Goal: Information Seeking & Learning: Learn about a topic

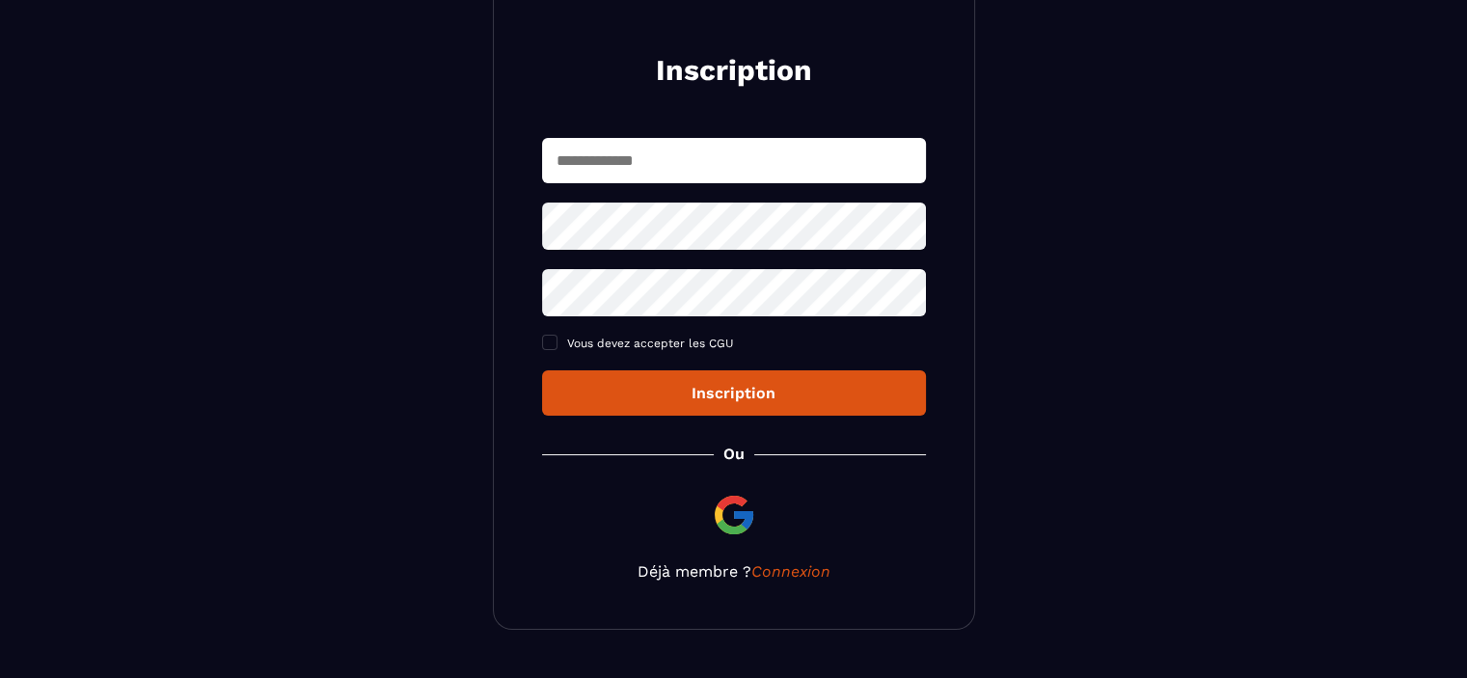
scroll to position [218, 0]
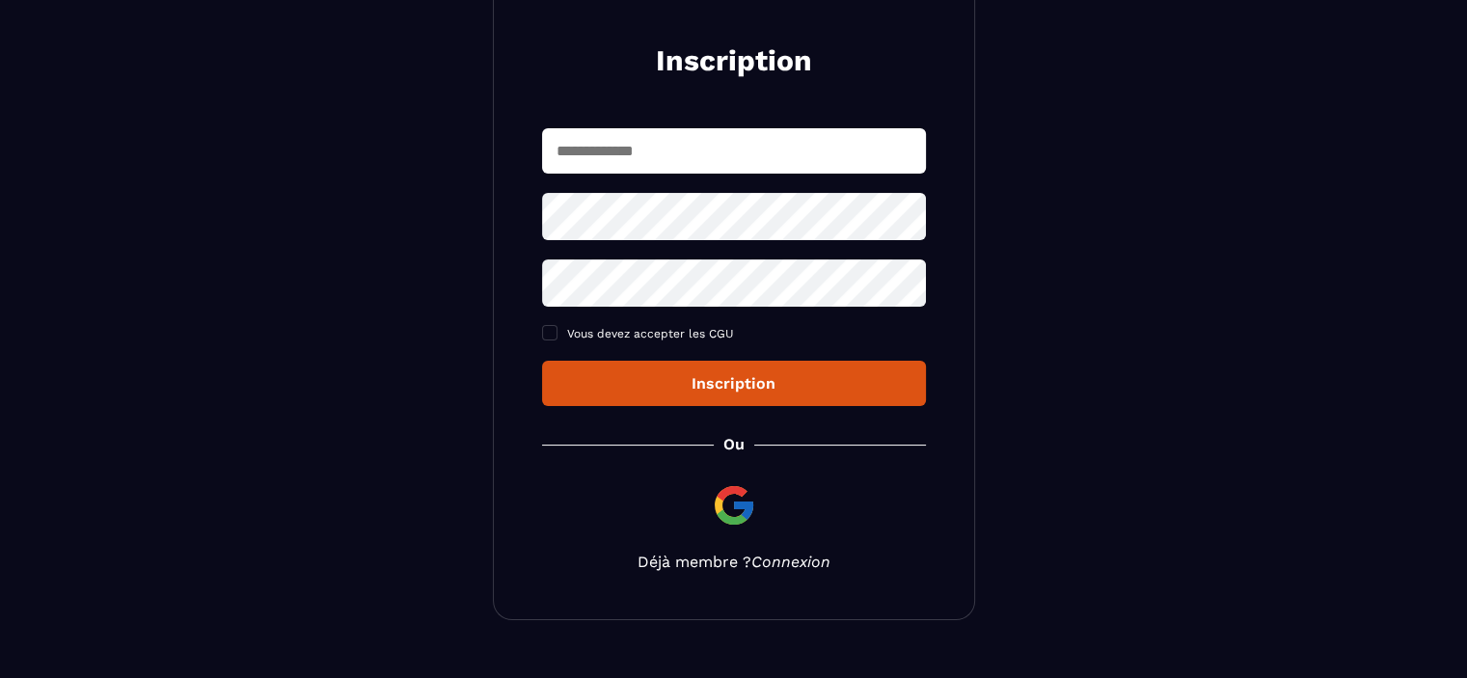
click at [782, 567] on link "Connexion" at bounding box center [790, 562] width 79 height 18
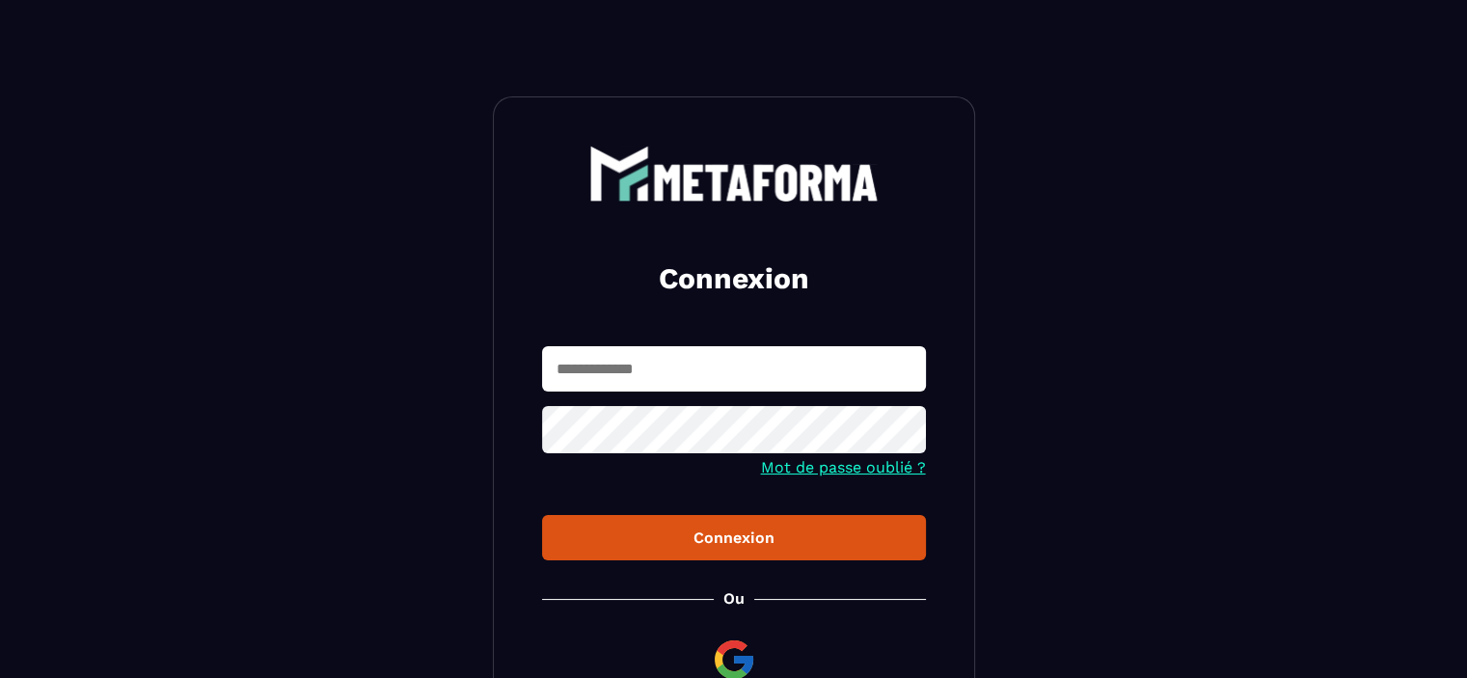
type input "**********"
click at [782, 532] on div "Connexion" at bounding box center [733, 537] width 353 height 18
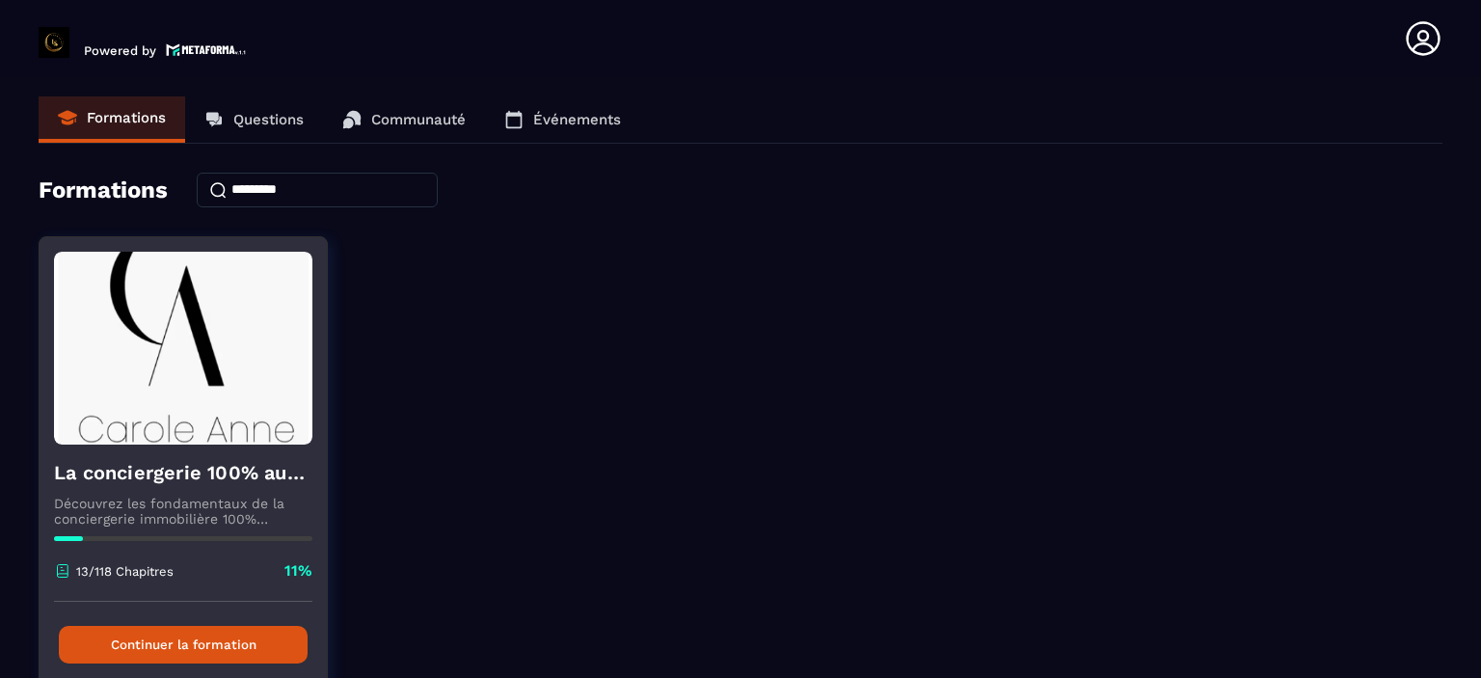
click at [189, 658] on button "Continuer la formation" at bounding box center [183, 645] width 249 height 38
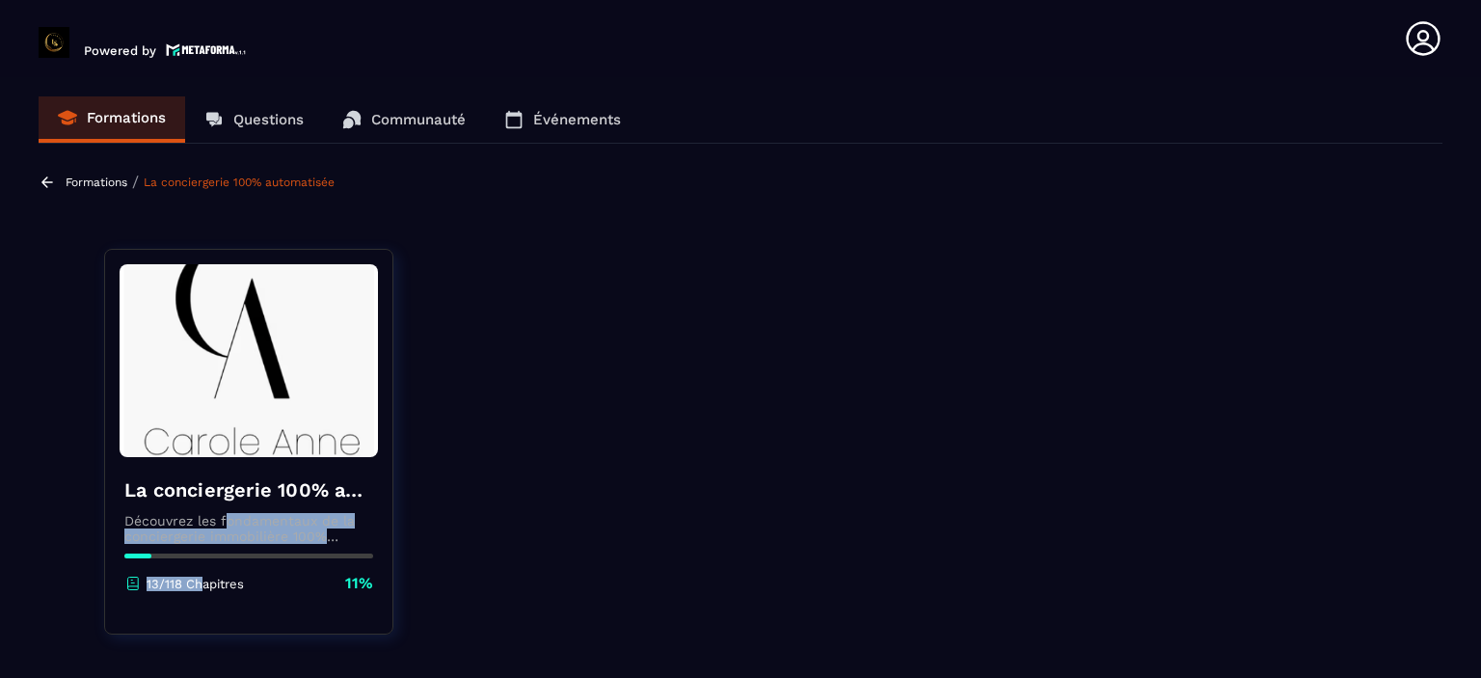
drag, startPoint x: 203, startPoint y: 602, endPoint x: 227, endPoint y: 509, distance: 95.7
click at [227, 509] on div "La conciergerie 100% automatisée Découvrez les fondamentaux de la conciergerie …" at bounding box center [248, 535] width 287 height 156
click at [135, 583] on icon at bounding box center [132, 583] width 17 height 17
drag, startPoint x: 462, startPoint y: 662, endPoint x: 466, endPoint y: 543, distance: 118.7
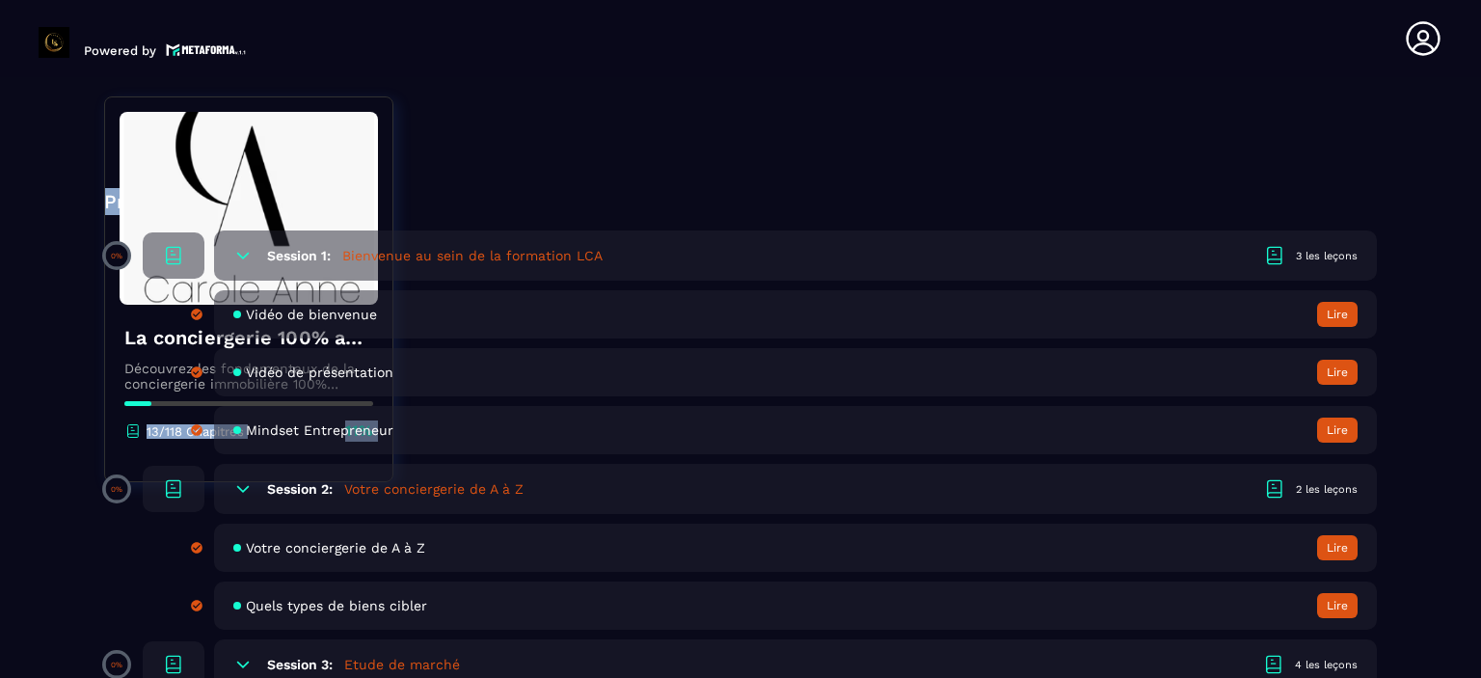
scroll to position [540, 0]
click at [119, 251] on p "0%" at bounding box center [117, 254] width 12 height 9
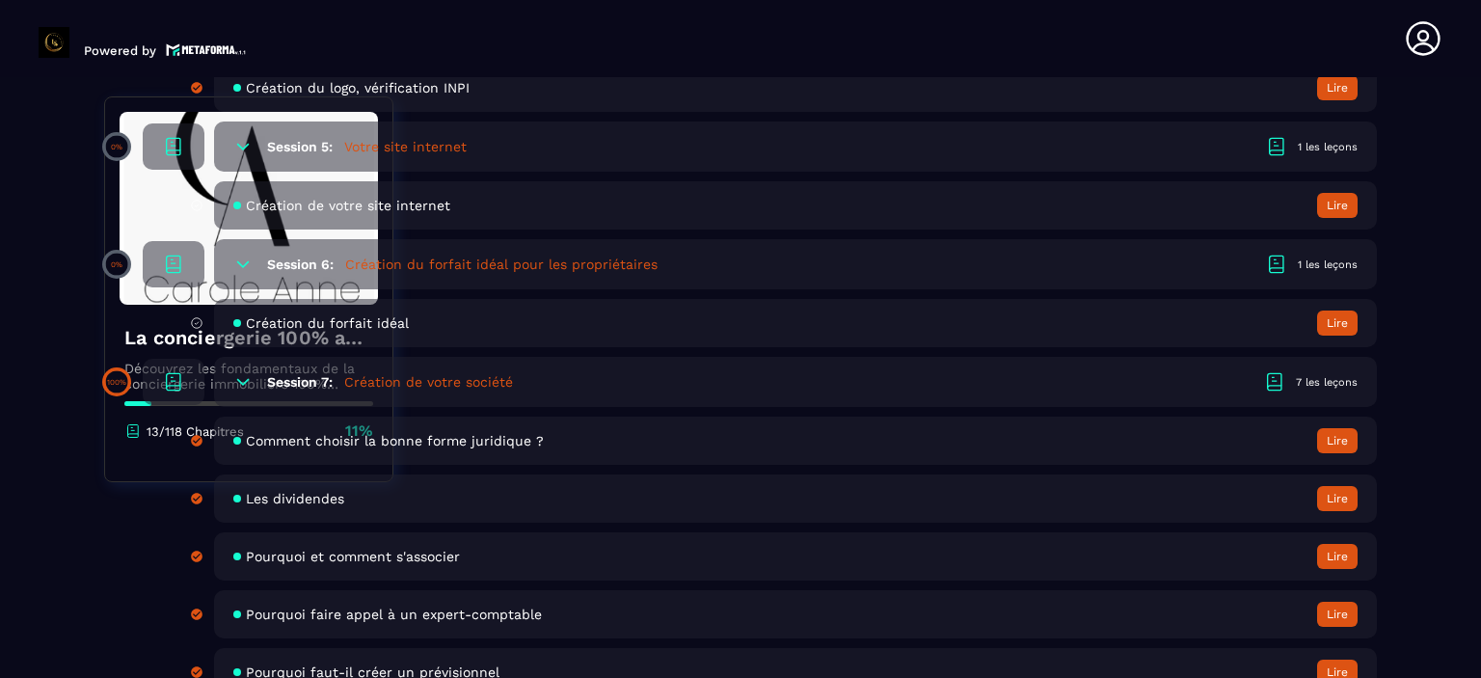
scroll to position [1466, 0]
click at [413, 457] on div "Comment choisir la bonne forme juridique ? [GEOGRAPHIC_DATA]" at bounding box center [795, 440] width 1163 height 48
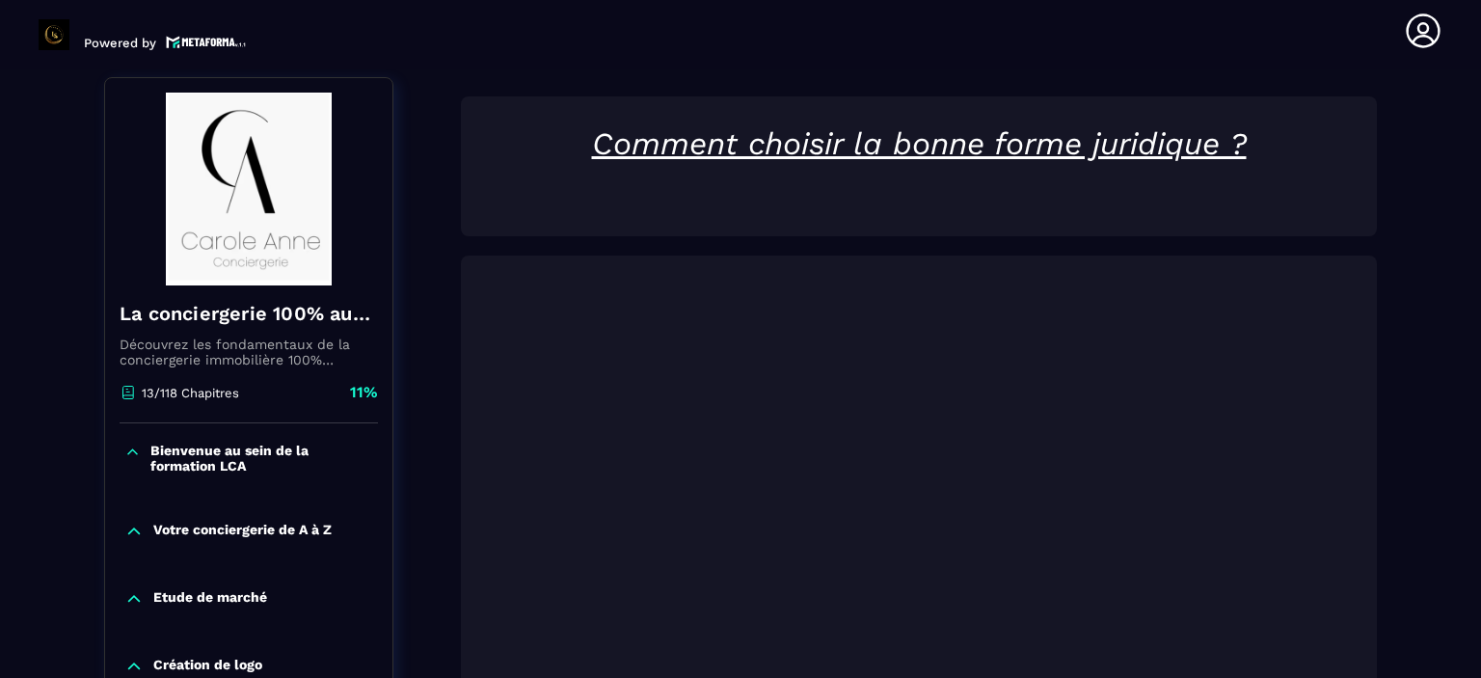
scroll to position [201, 0]
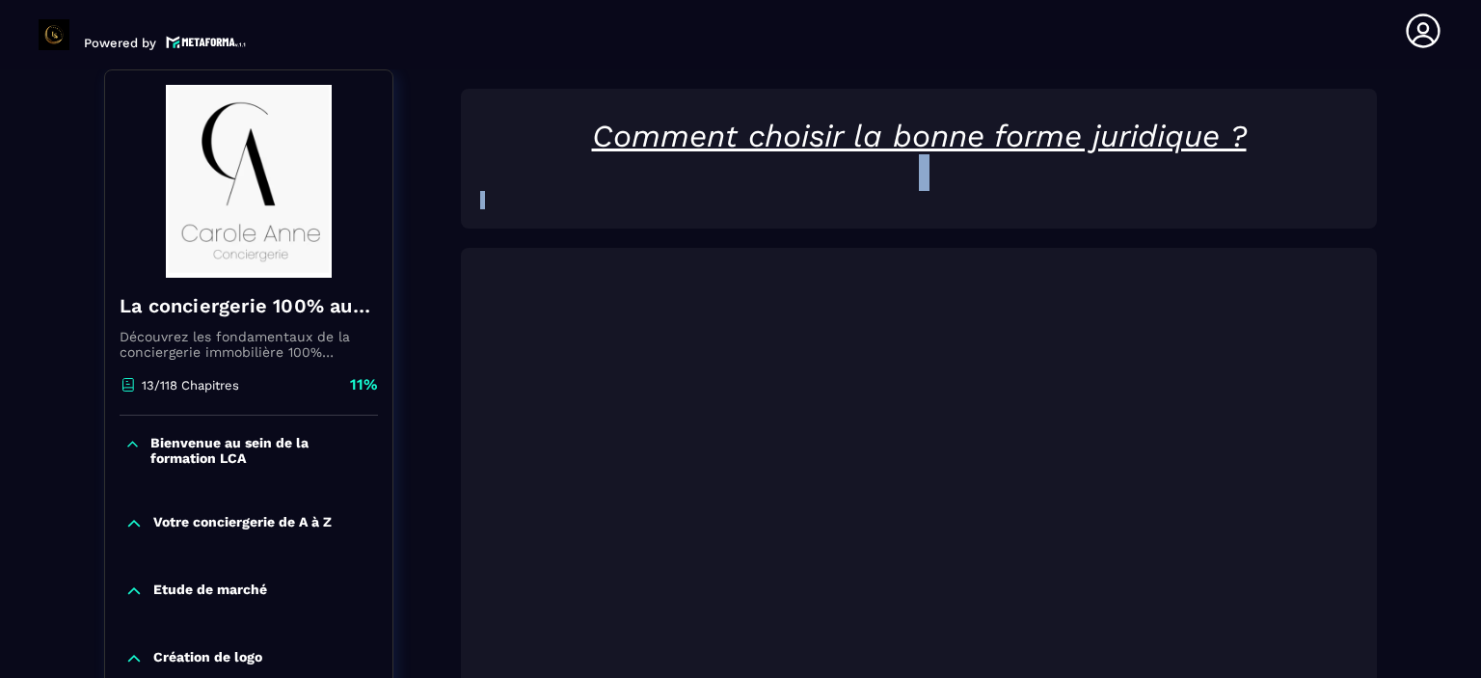
drag, startPoint x: 445, startPoint y: 423, endPoint x: 451, endPoint y: 292, distance: 131.3
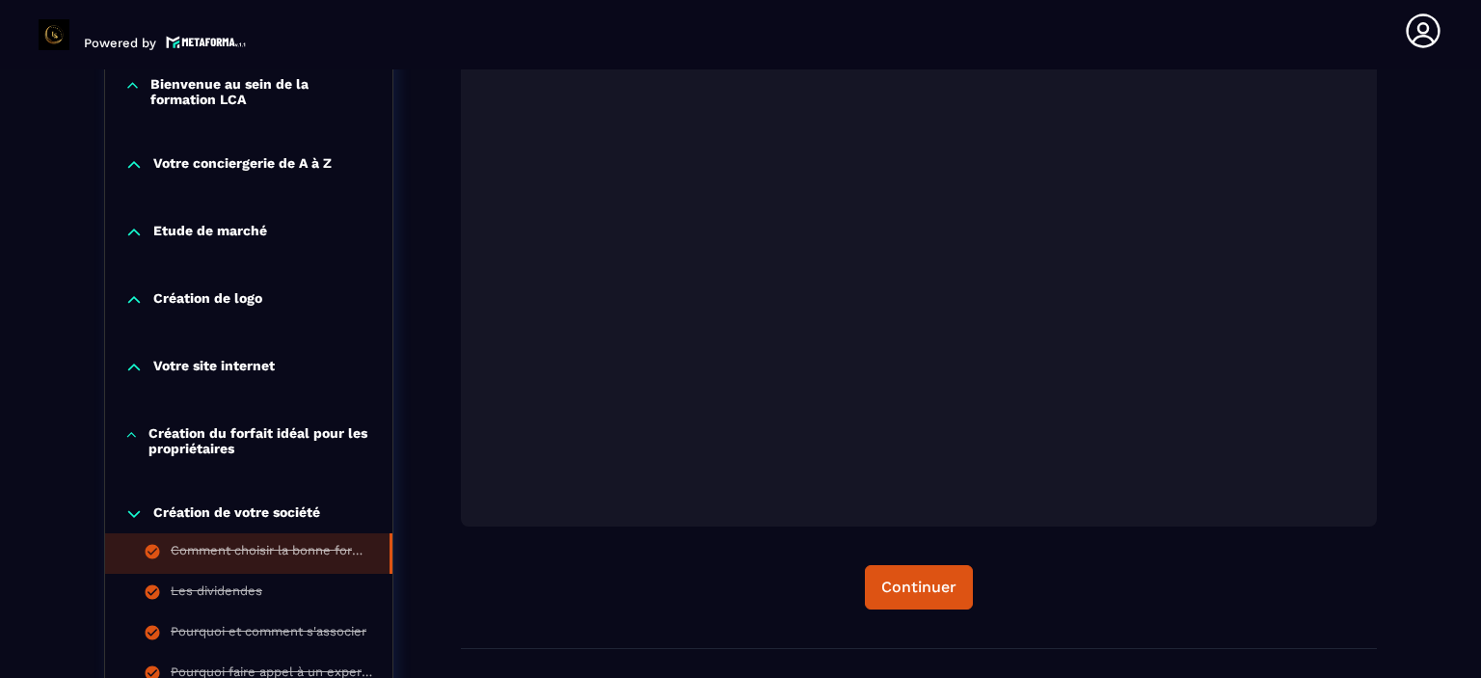
scroll to position [586, 0]
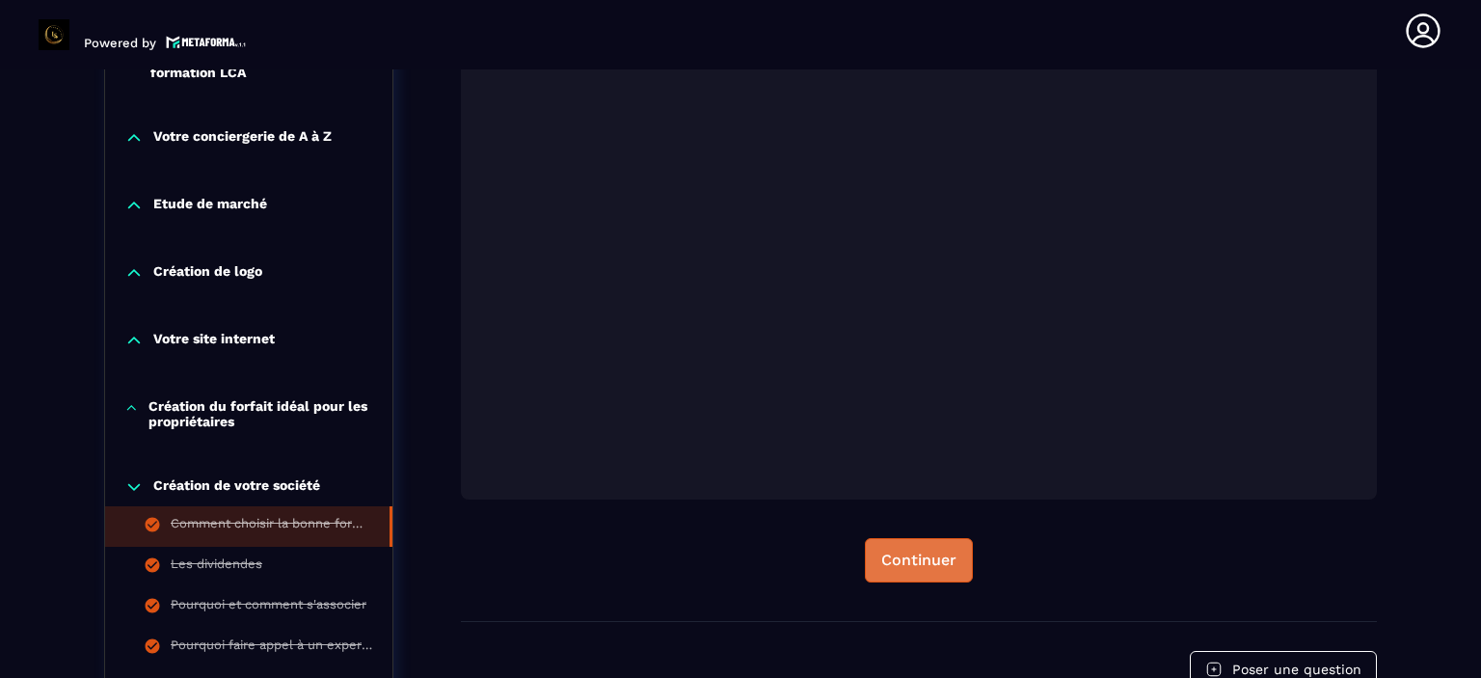
click at [911, 561] on div "Continuer" at bounding box center [918, 560] width 75 height 19
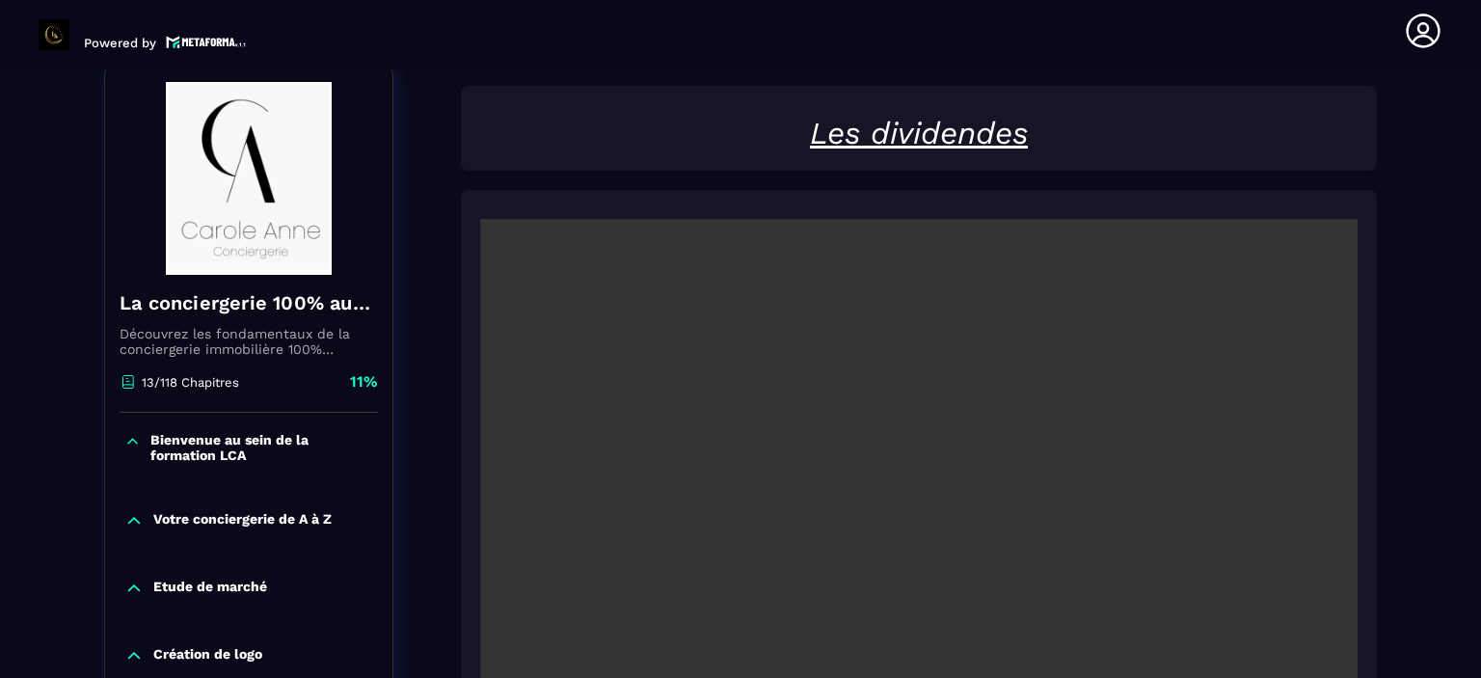
scroll to position [201, 0]
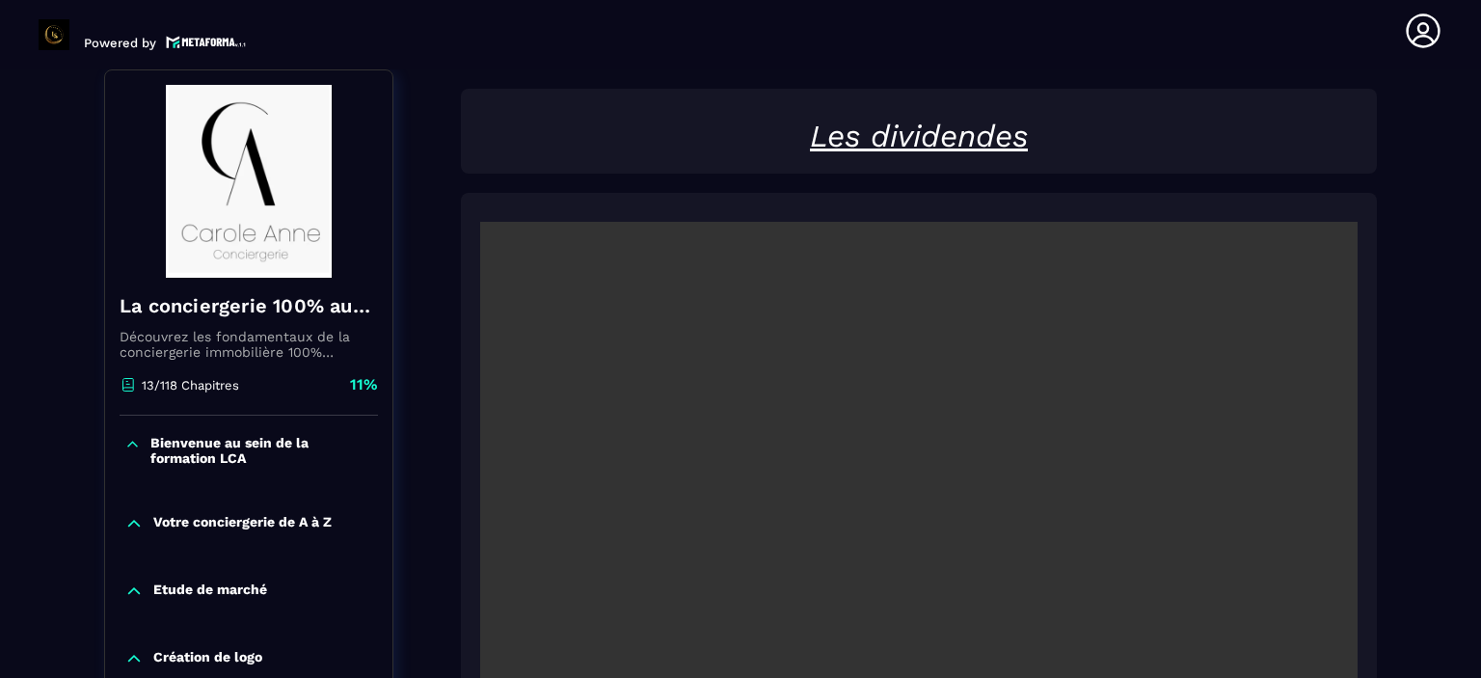
click at [176, 451] on p "Bienvenue au sein de la formation LCA" at bounding box center [261, 450] width 223 height 31
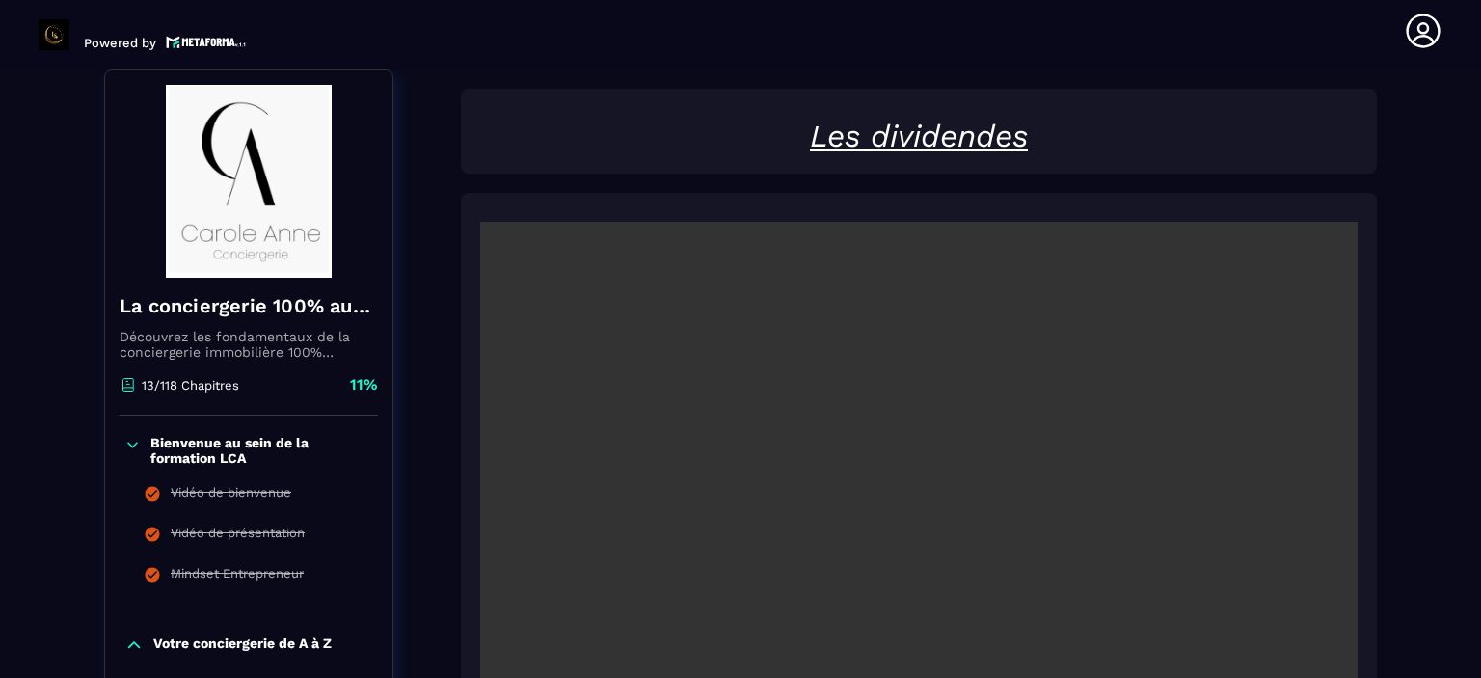
click at [176, 451] on p "Bienvenue au sein de la formation LCA" at bounding box center [261, 450] width 223 height 31
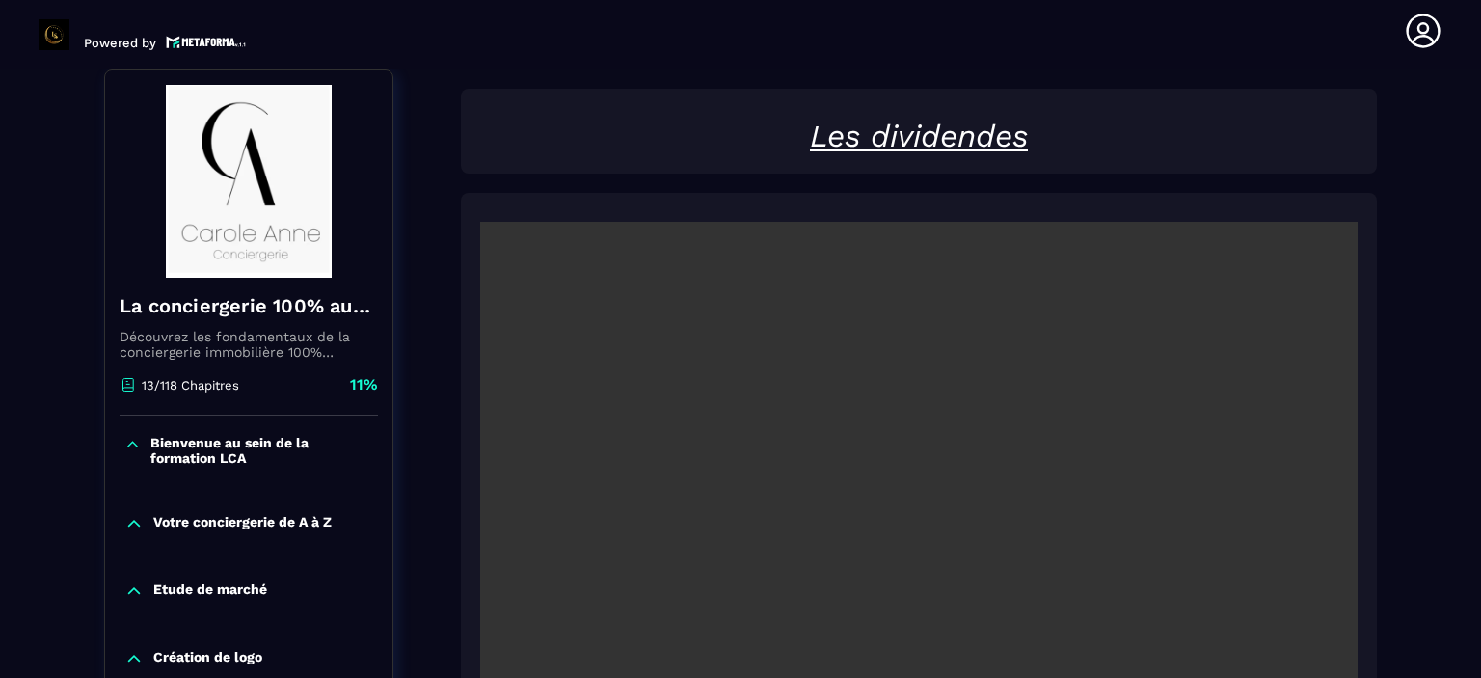
click at [136, 527] on icon at bounding box center [133, 523] width 19 height 19
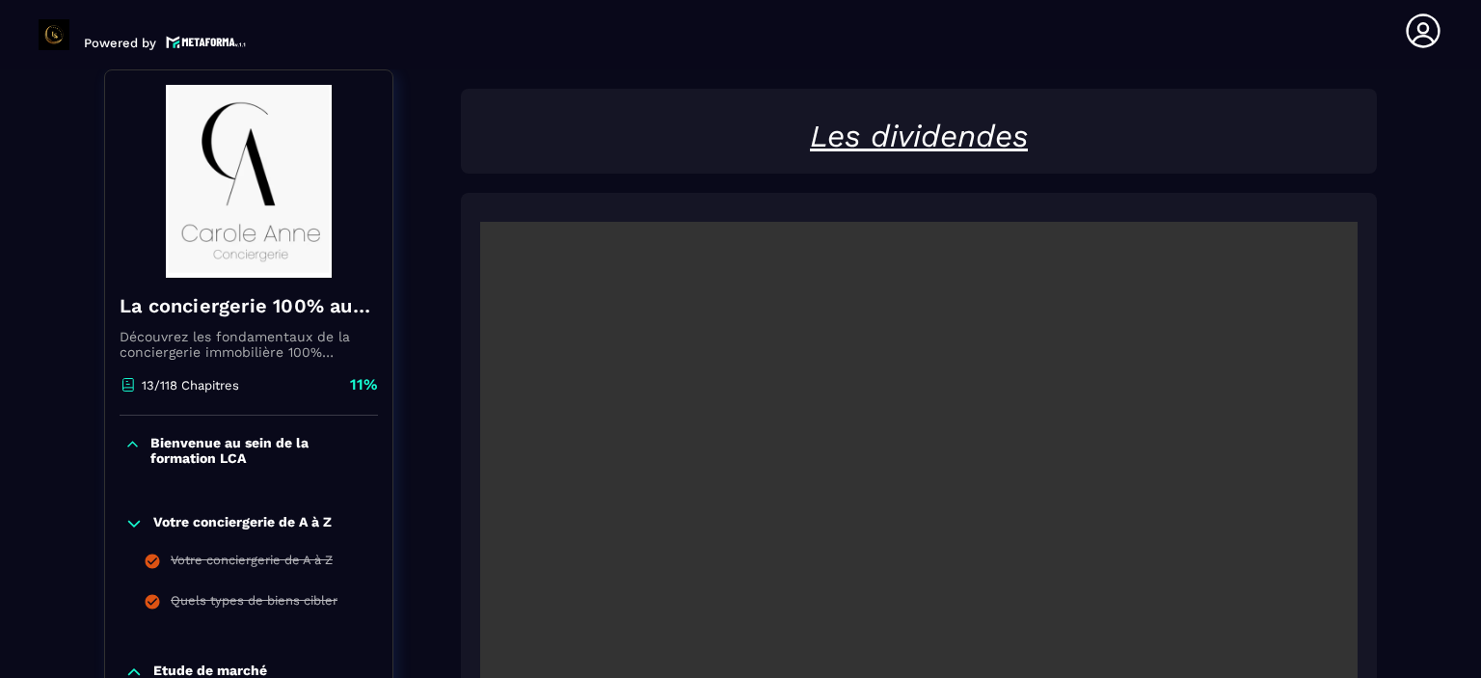
click at [136, 527] on icon at bounding box center [133, 523] width 19 height 19
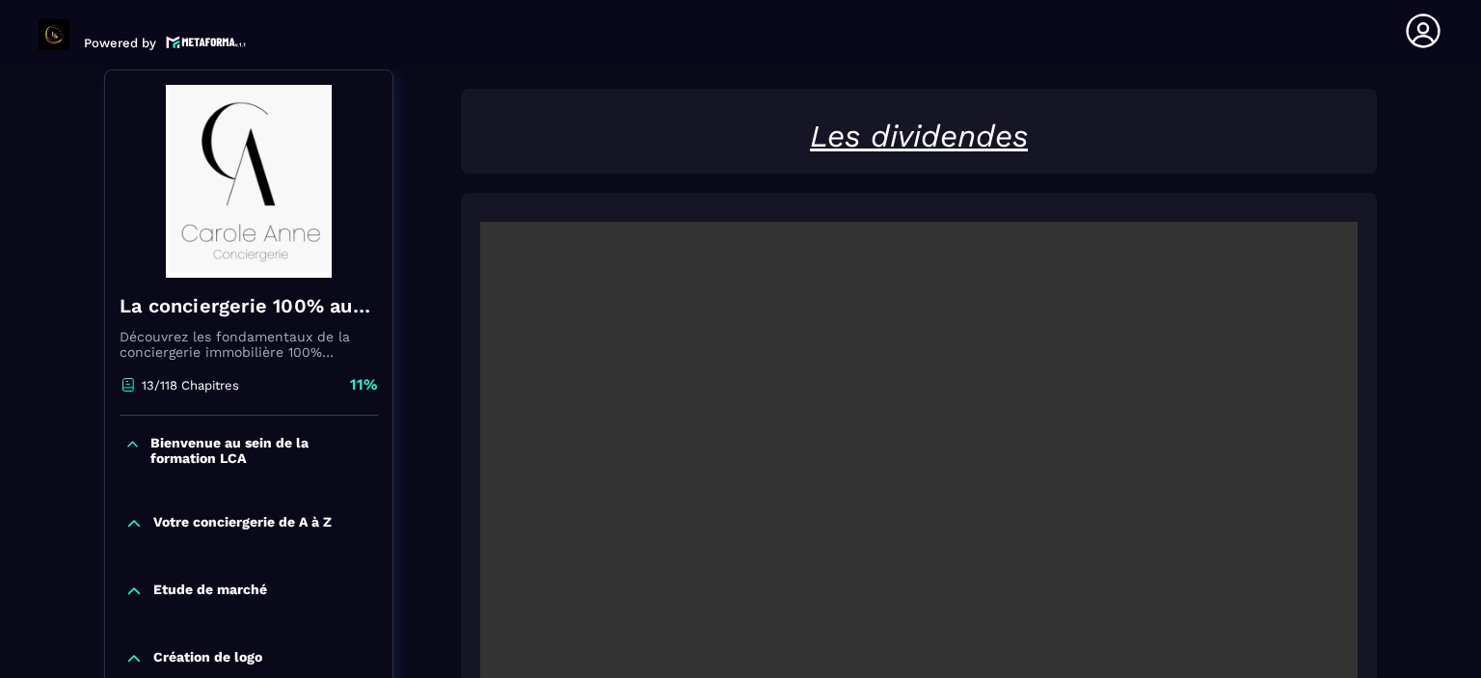
click at [124, 593] on icon at bounding box center [133, 591] width 19 height 19
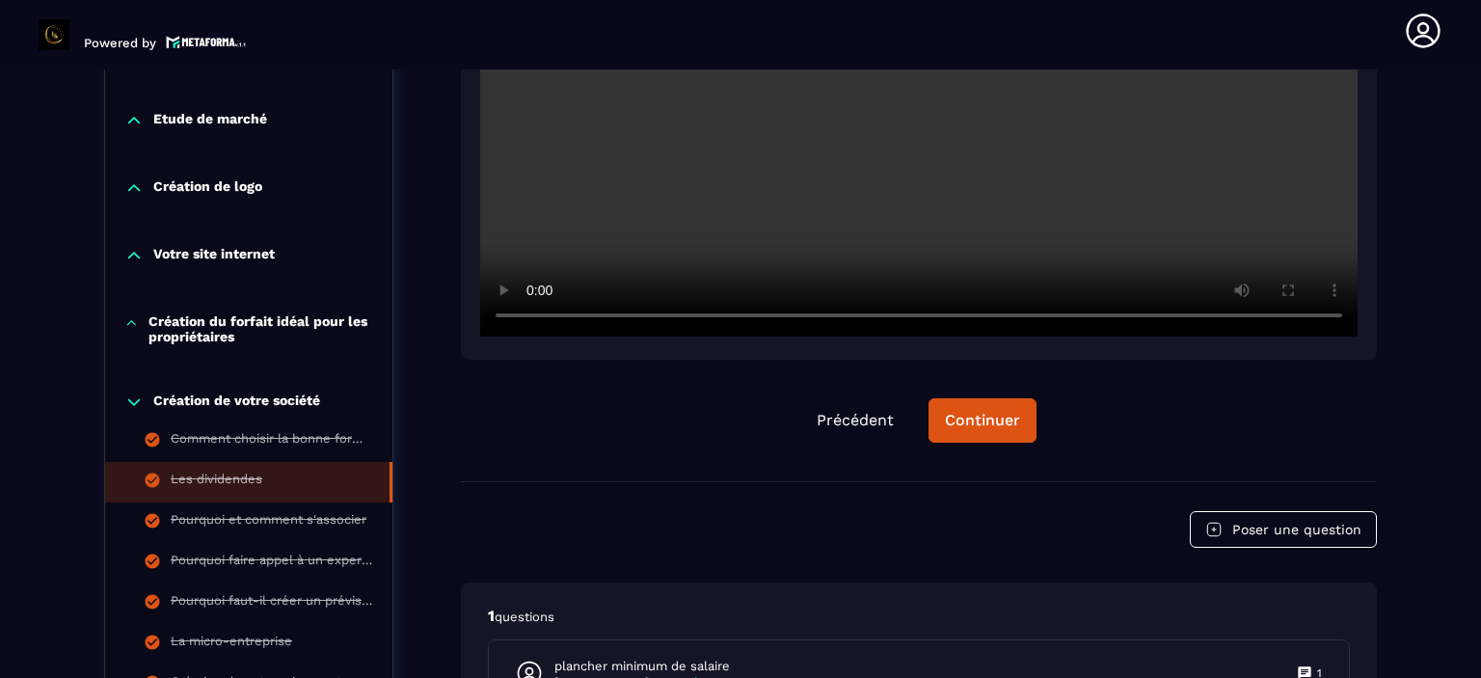
scroll to position [702, 0]
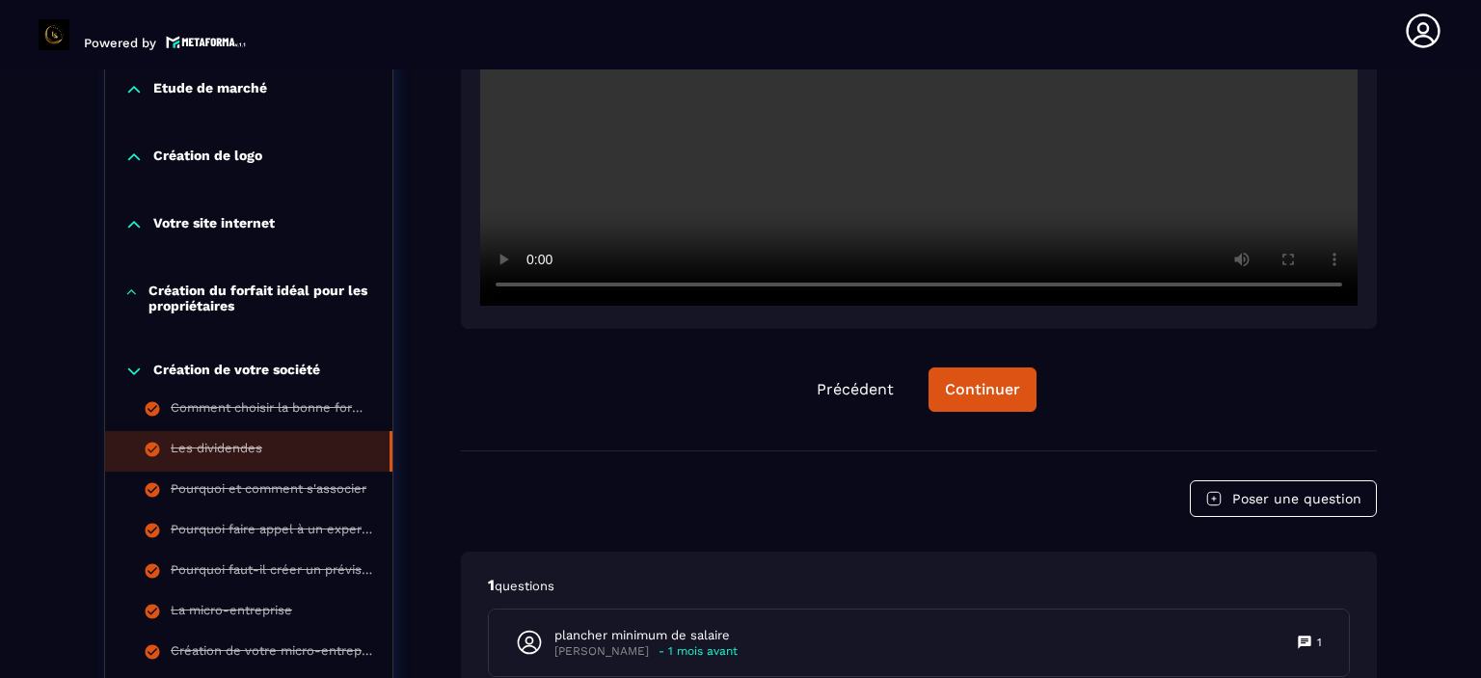
click at [148, 224] on div "Votre site internet" at bounding box center [248, 224] width 287 height 19
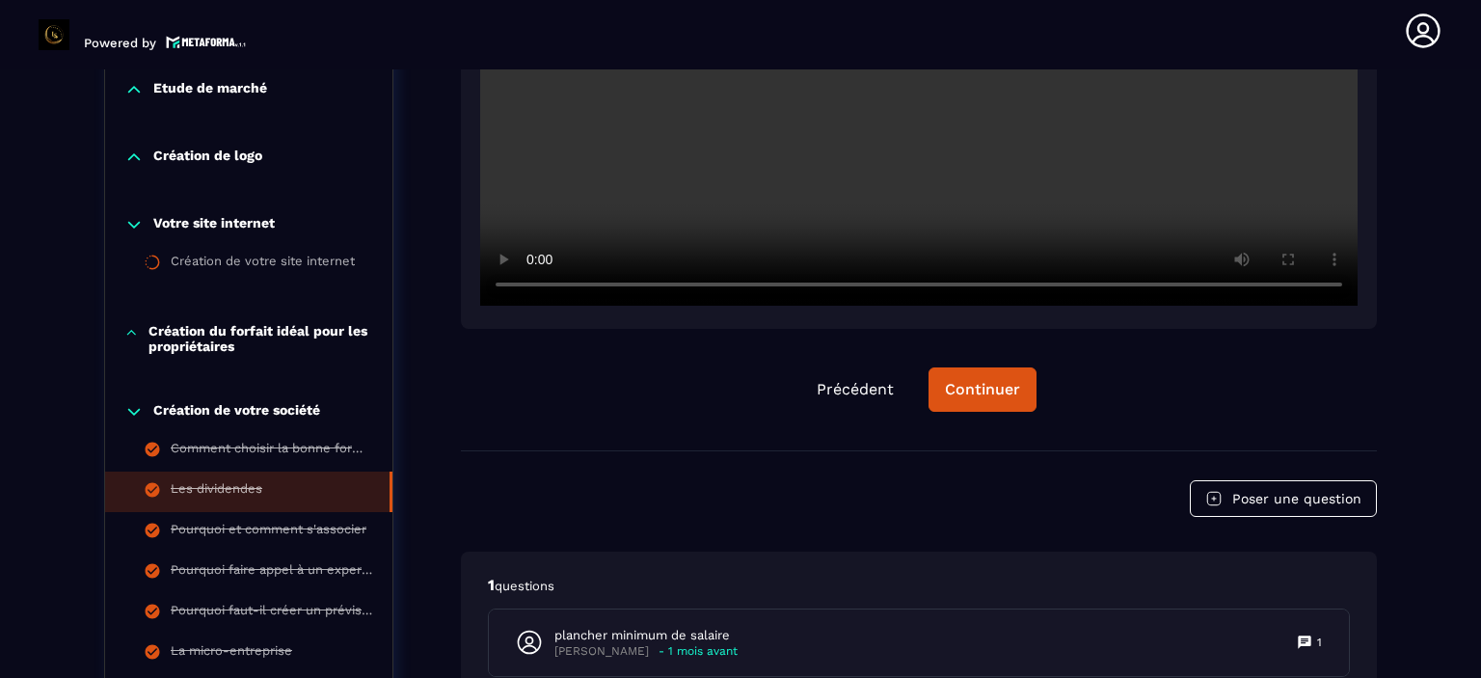
click at [129, 330] on icon at bounding box center [131, 332] width 14 height 19
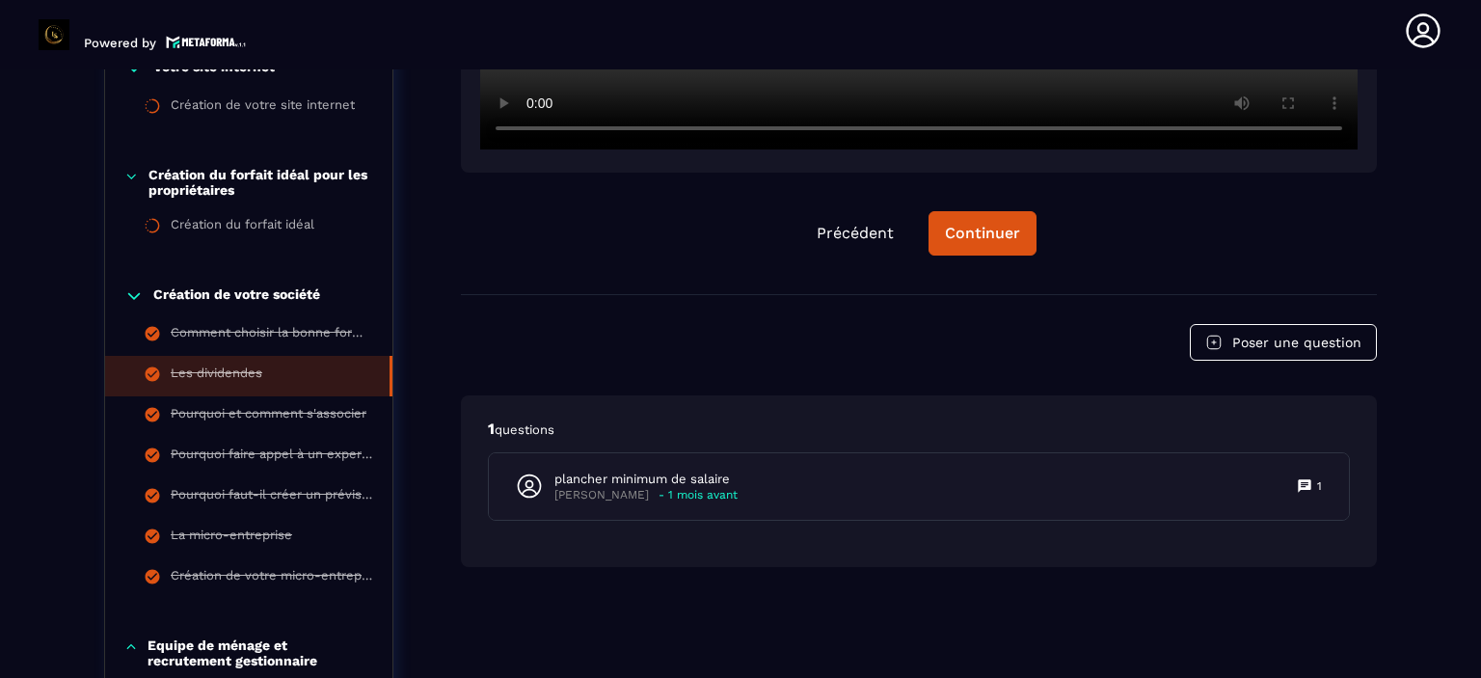
scroll to position [895, 0]
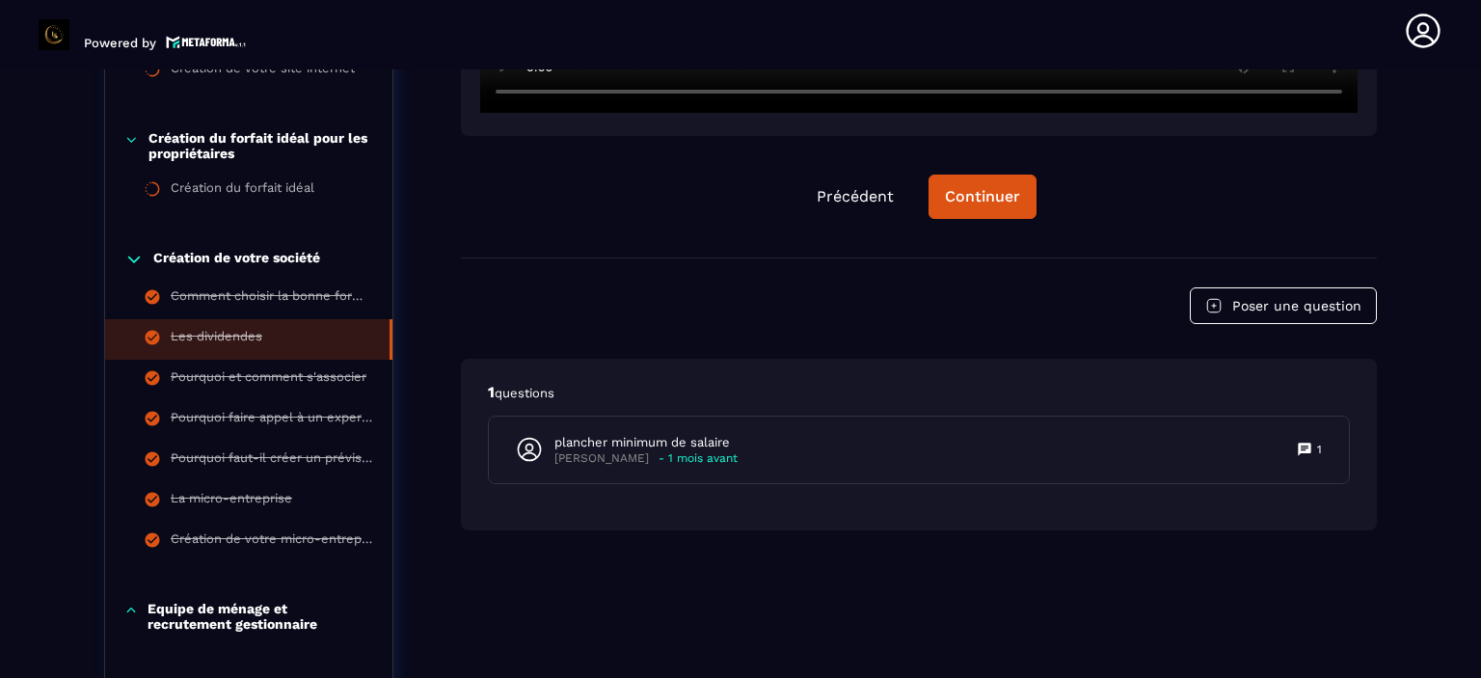
click at [132, 266] on icon at bounding box center [133, 259] width 19 height 19
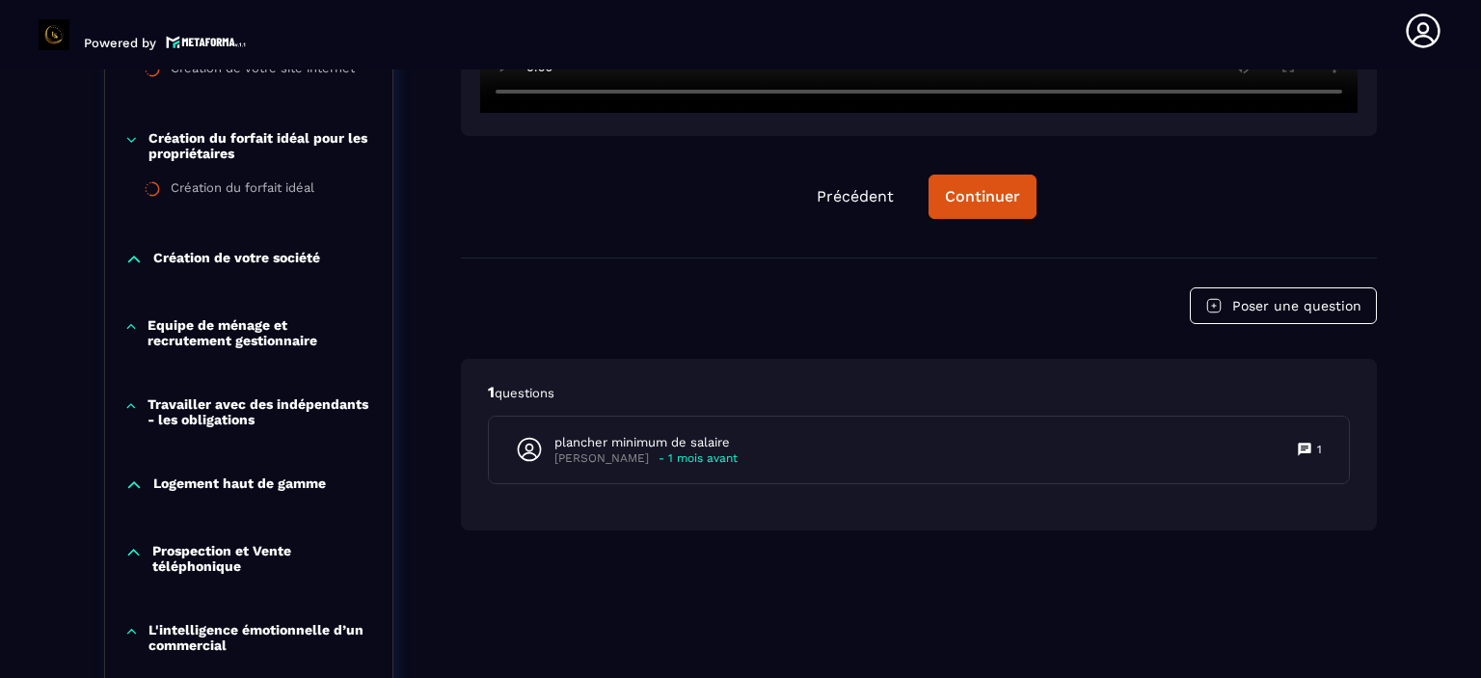
click at [129, 400] on icon at bounding box center [131, 405] width 14 height 19
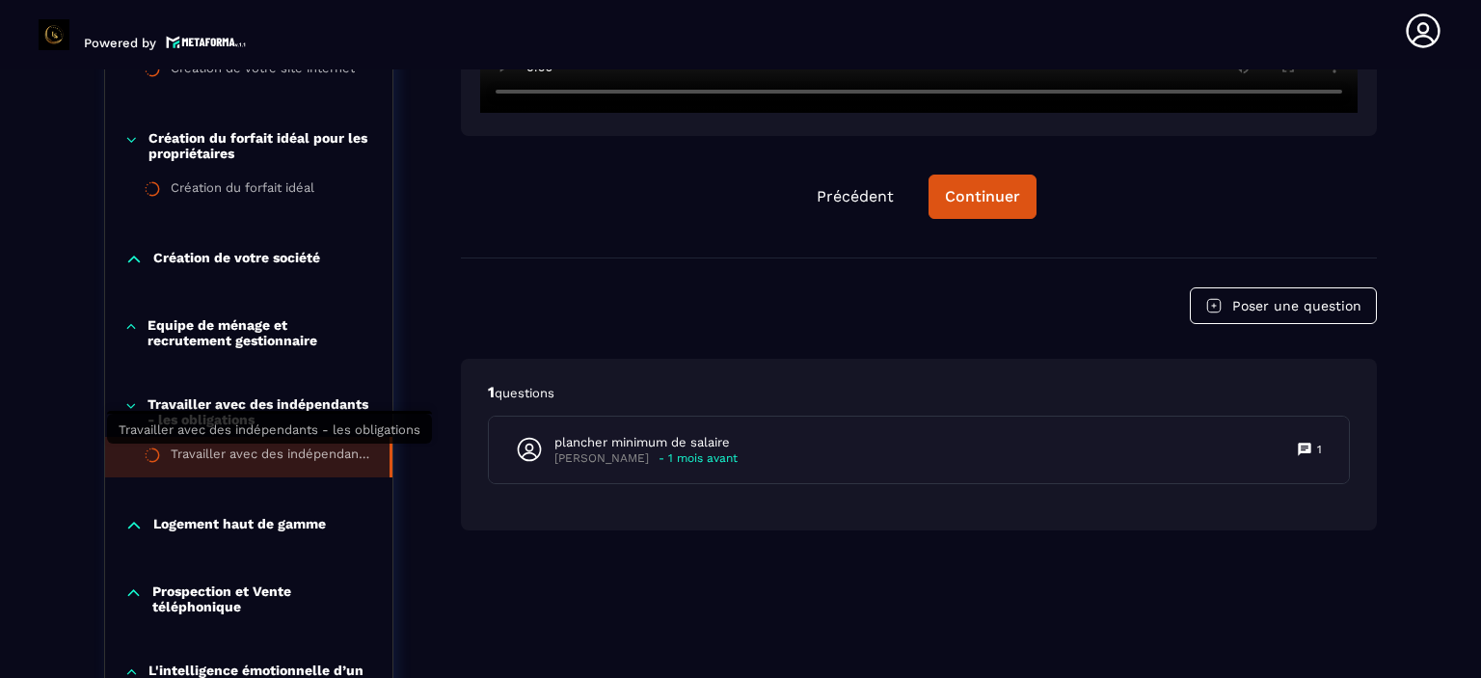
click at [203, 462] on div "Travailler avec des indépendants - les obligations" at bounding box center [271, 456] width 200 height 21
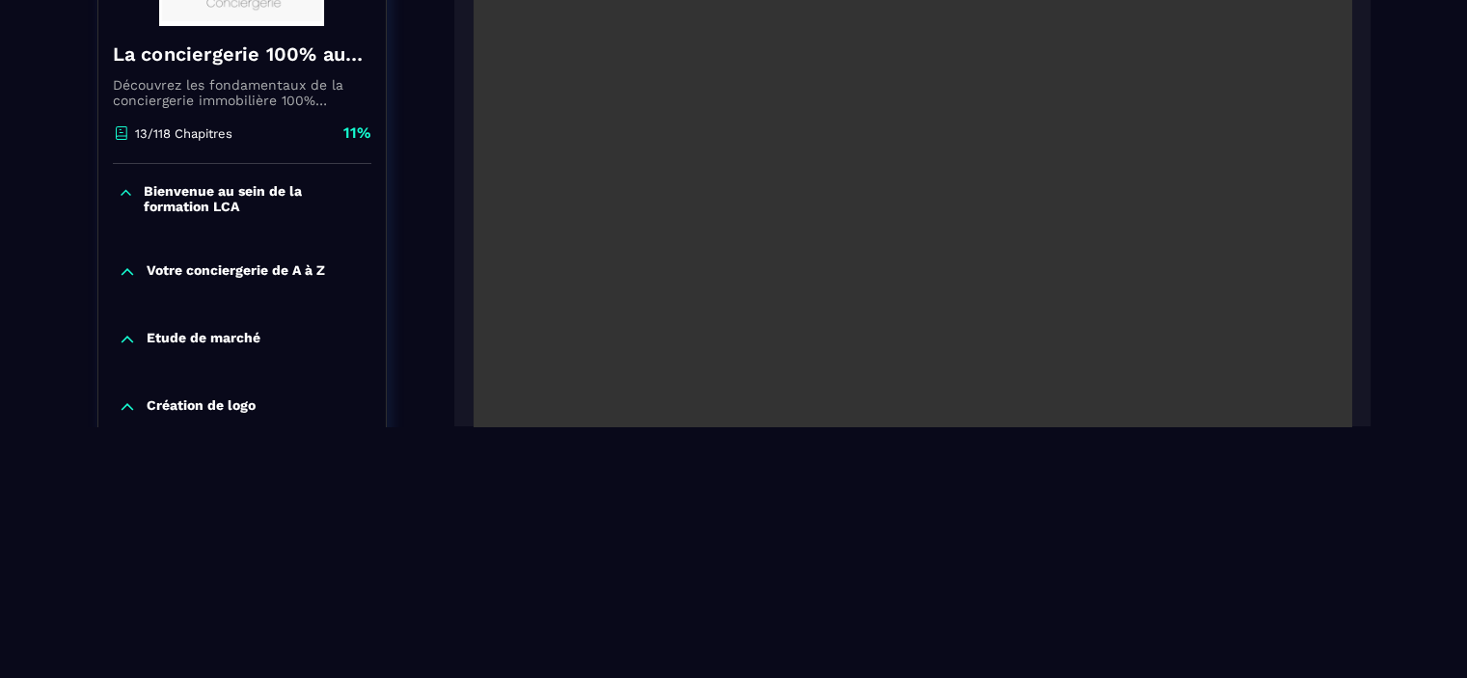
scroll to position [254, 0]
click at [1069, 284] on video at bounding box center [912, 278] width 878 height 585
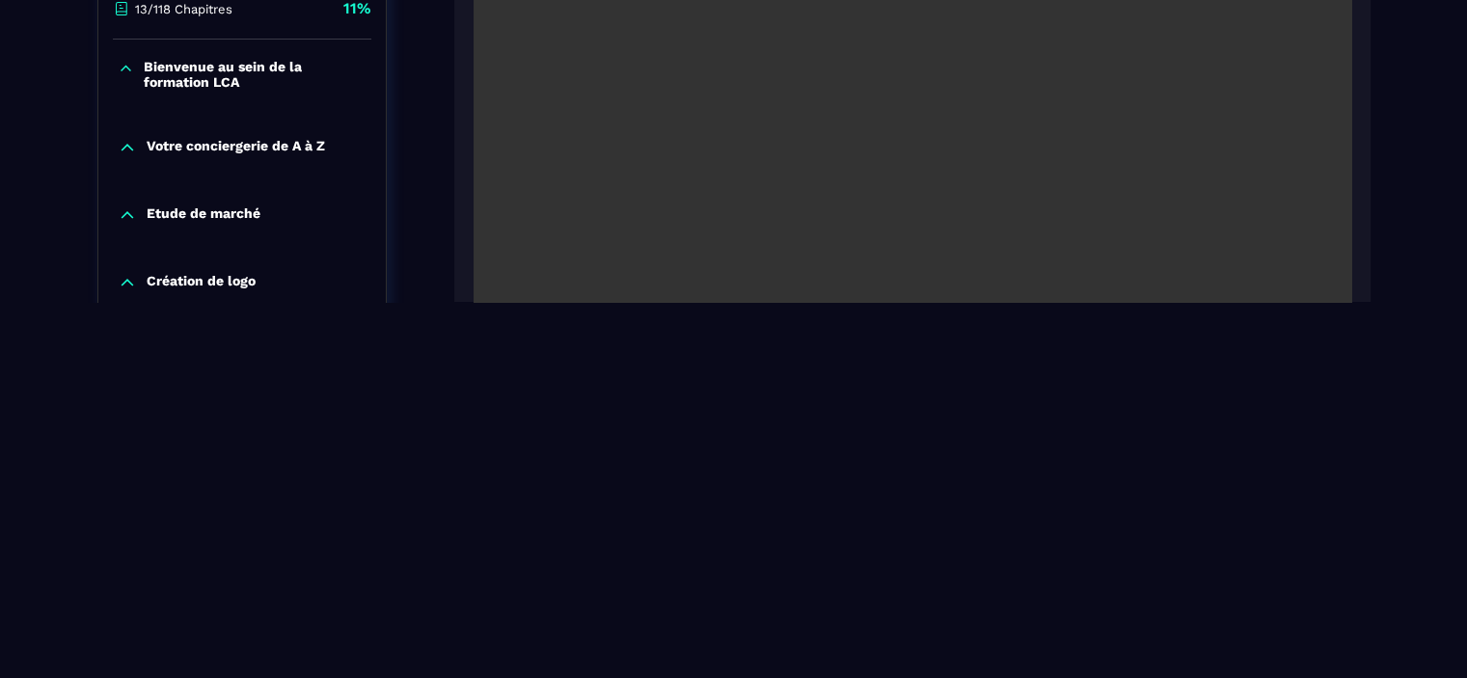
scroll to position [0, 0]
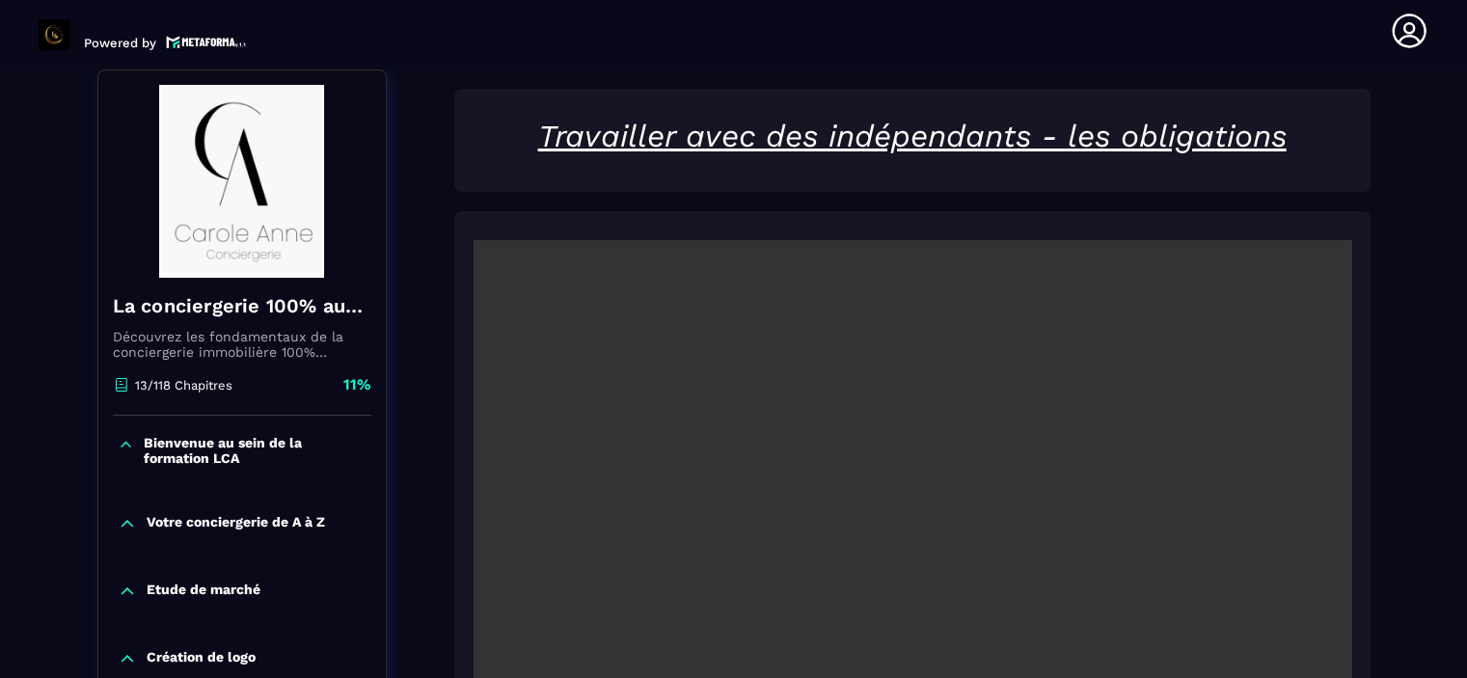
click at [123, 446] on icon at bounding box center [126, 444] width 16 height 19
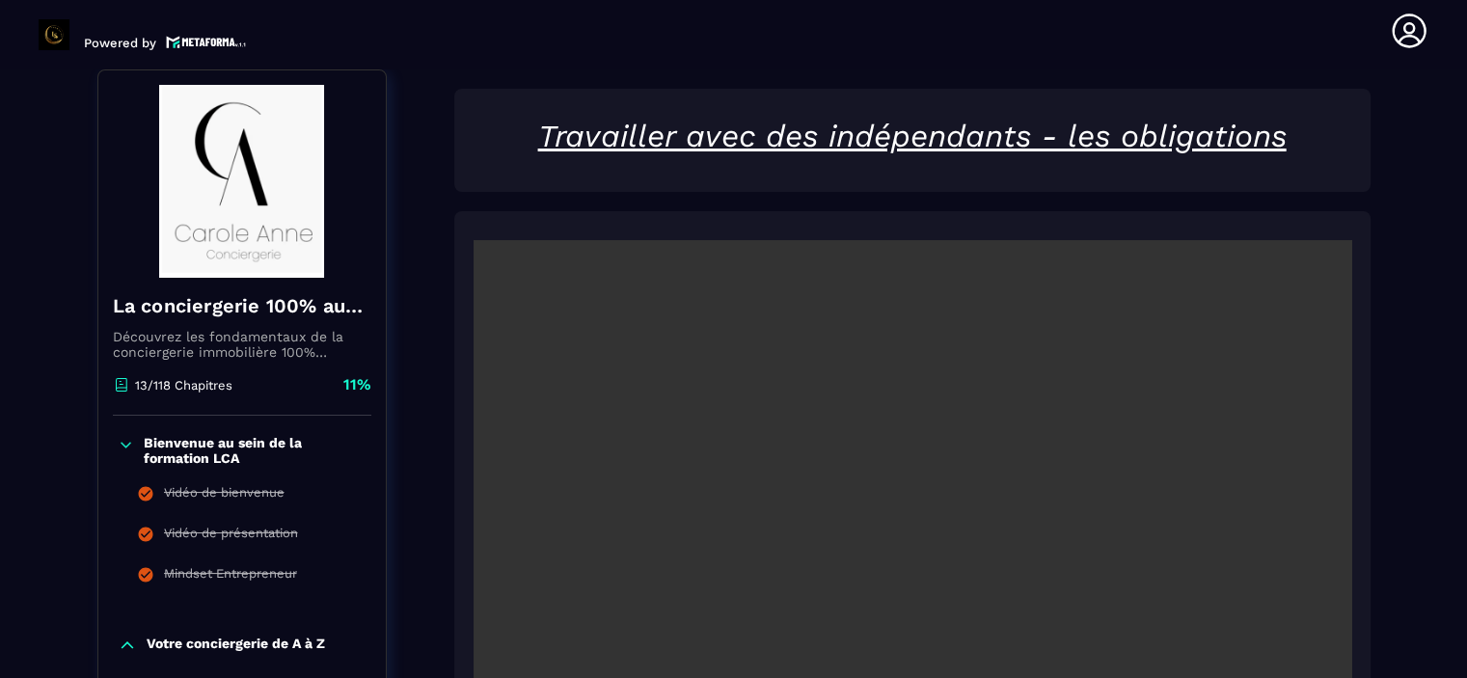
click at [123, 446] on icon at bounding box center [126, 444] width 16 height 19
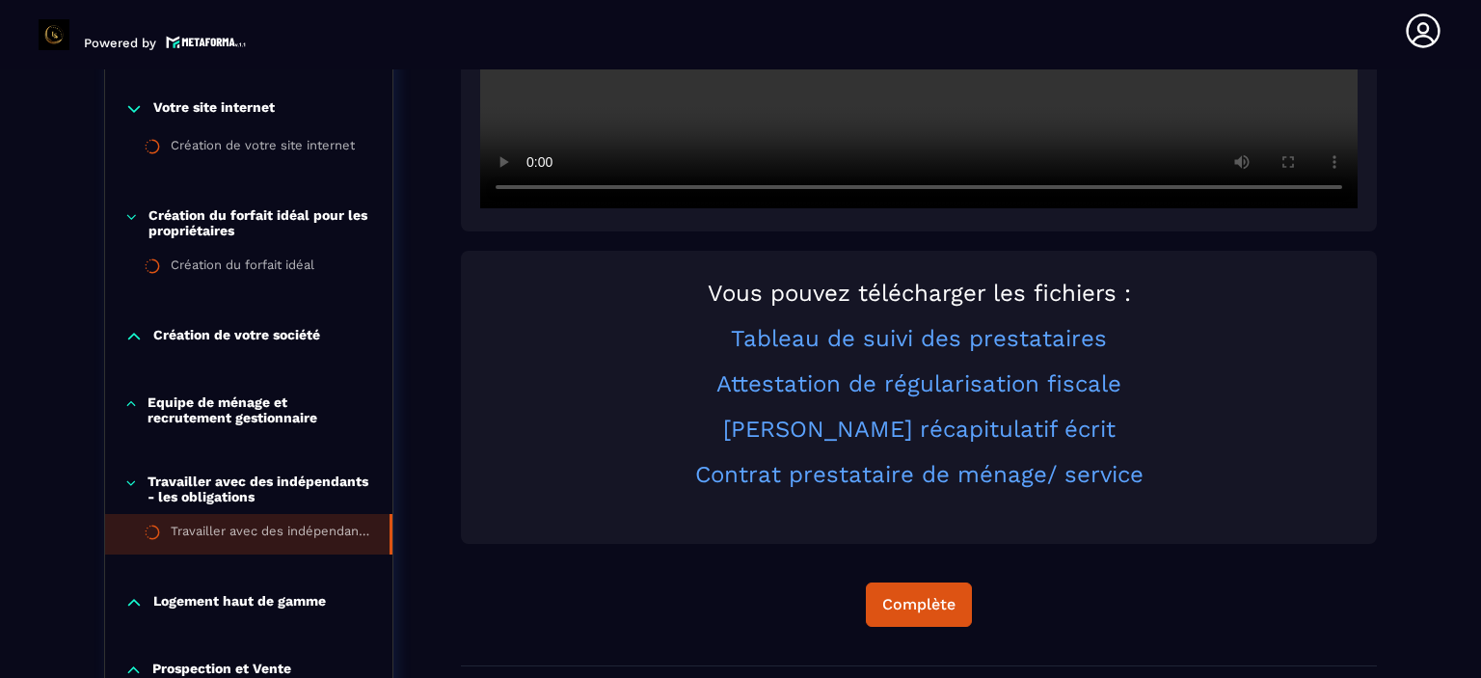
scroll to position [856, 0]
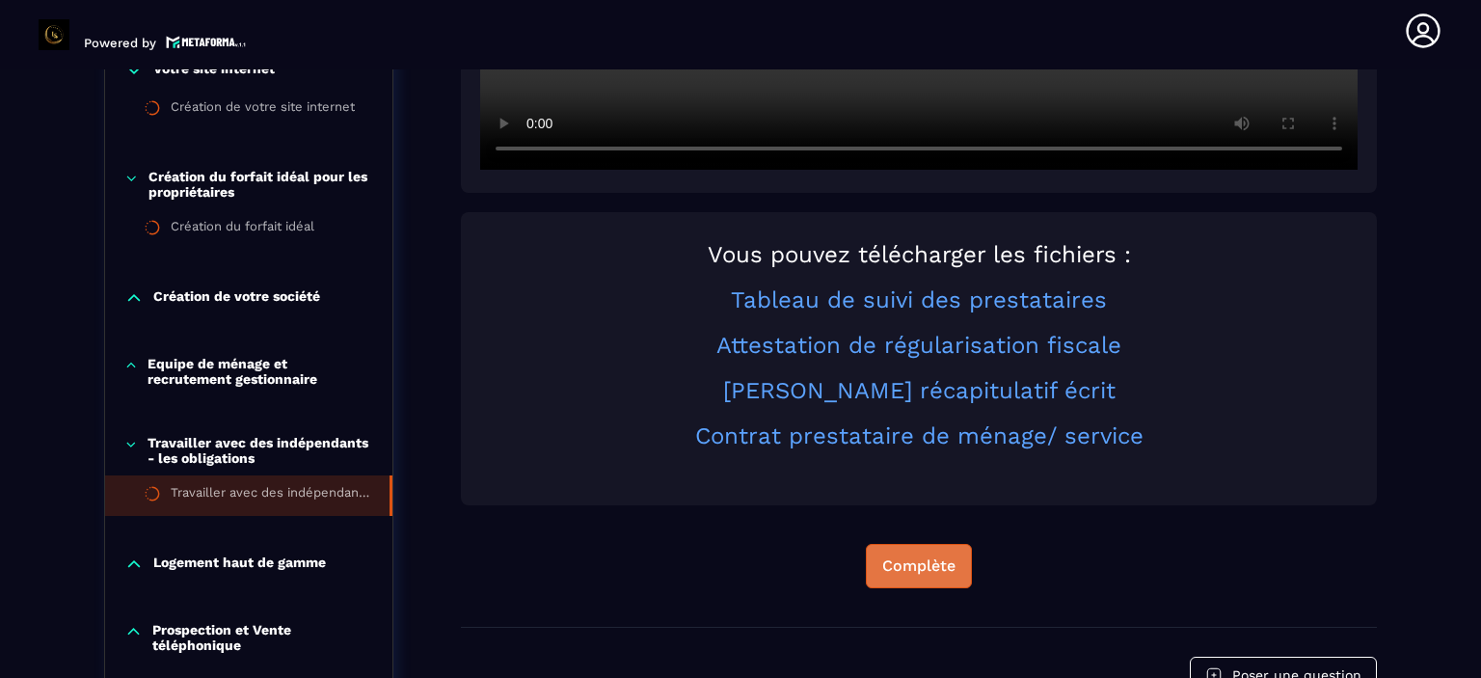
click at [949, 560] on div "Complète" at bounding box center [918, 565] width 73 height 19
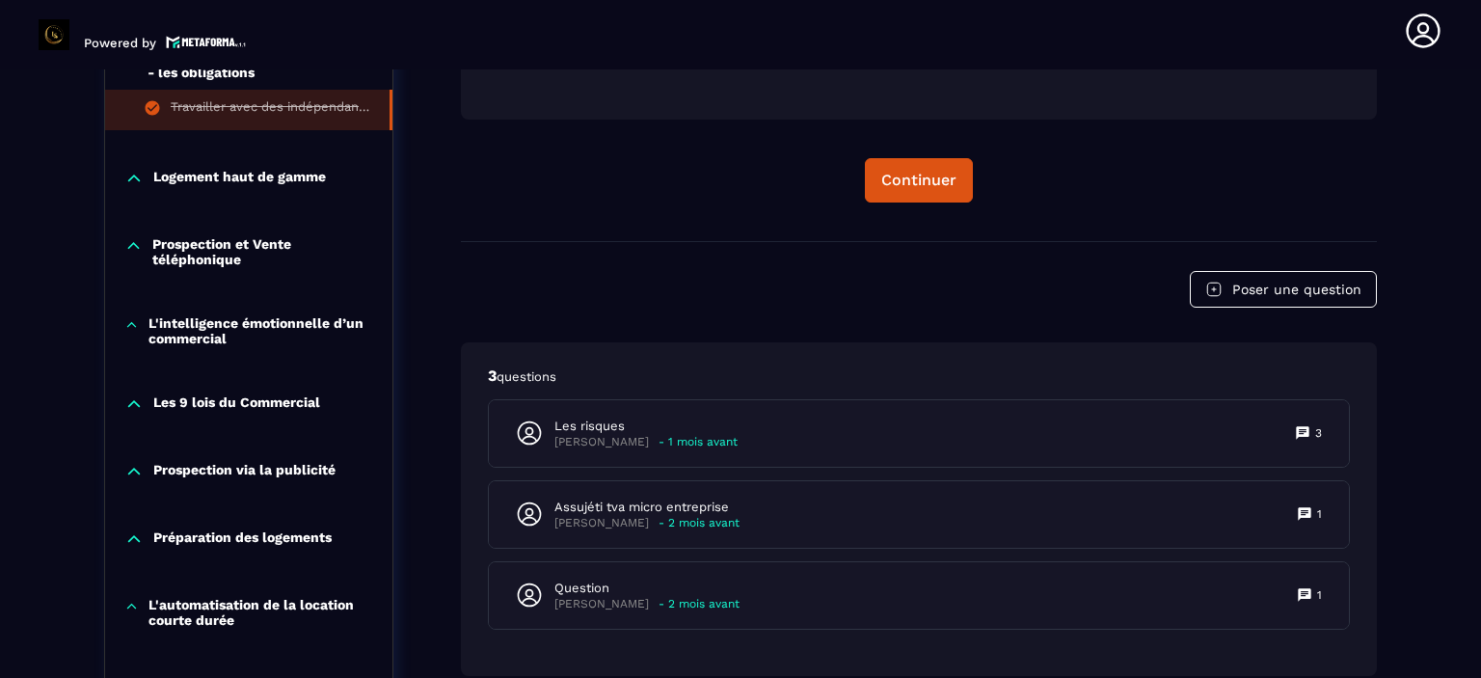
scroll to position [1204, 0]
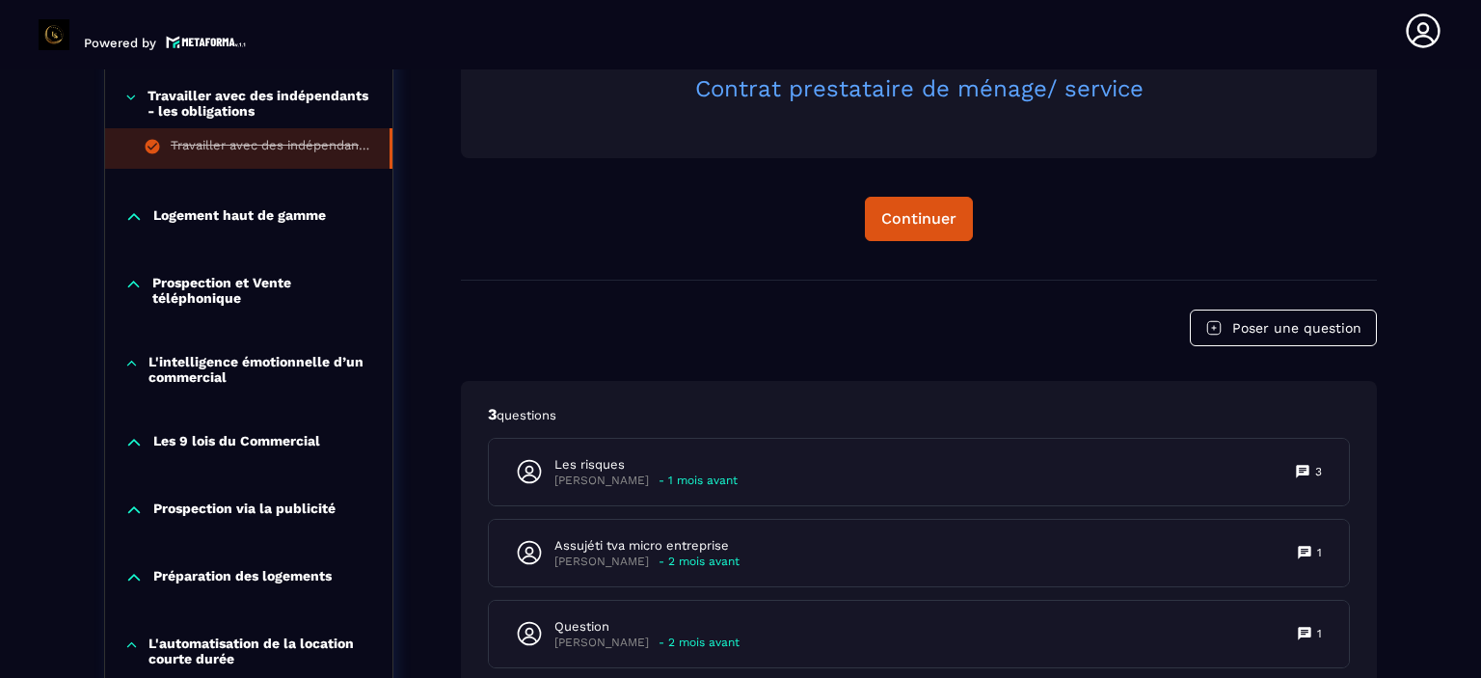
click at [126, 100] on icon at bounding box center [131, 97] width 14 height 19
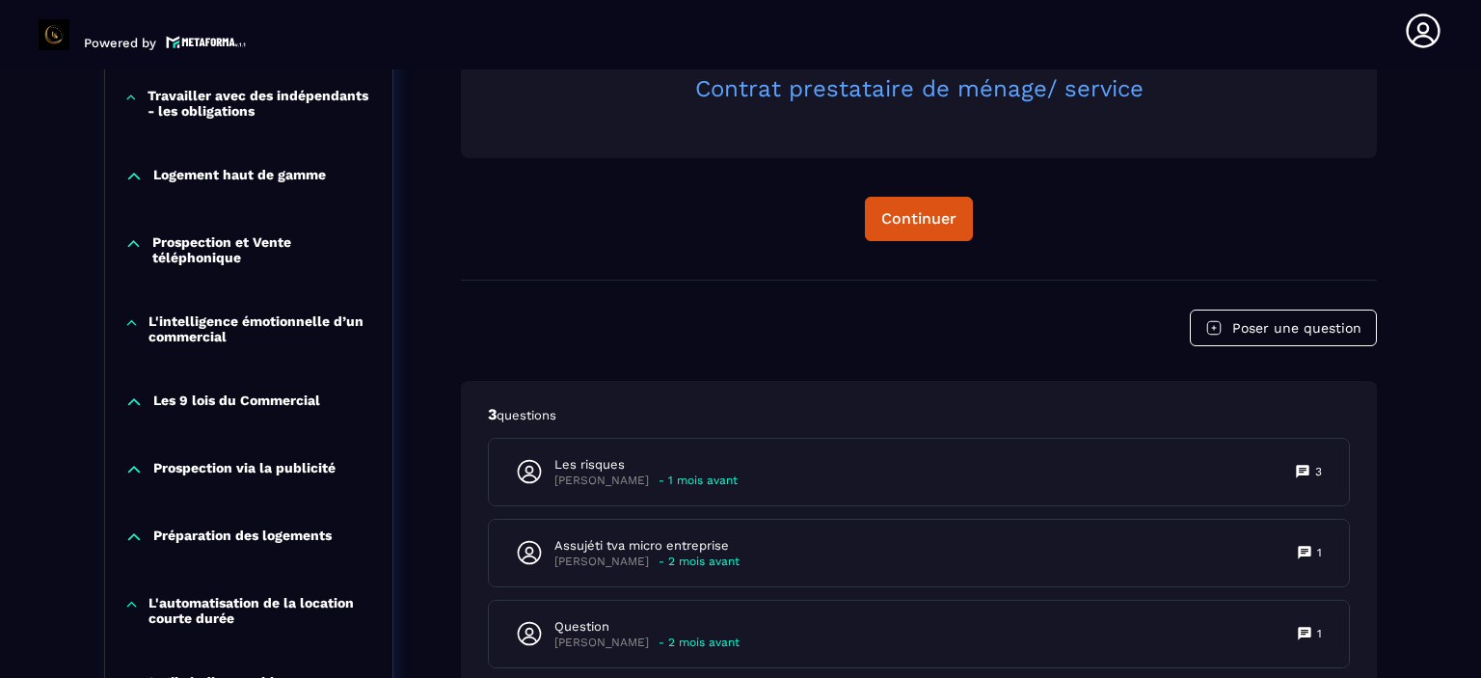
click at [132, 240] on icon at bounding box center [133, 243] width 18 height 19
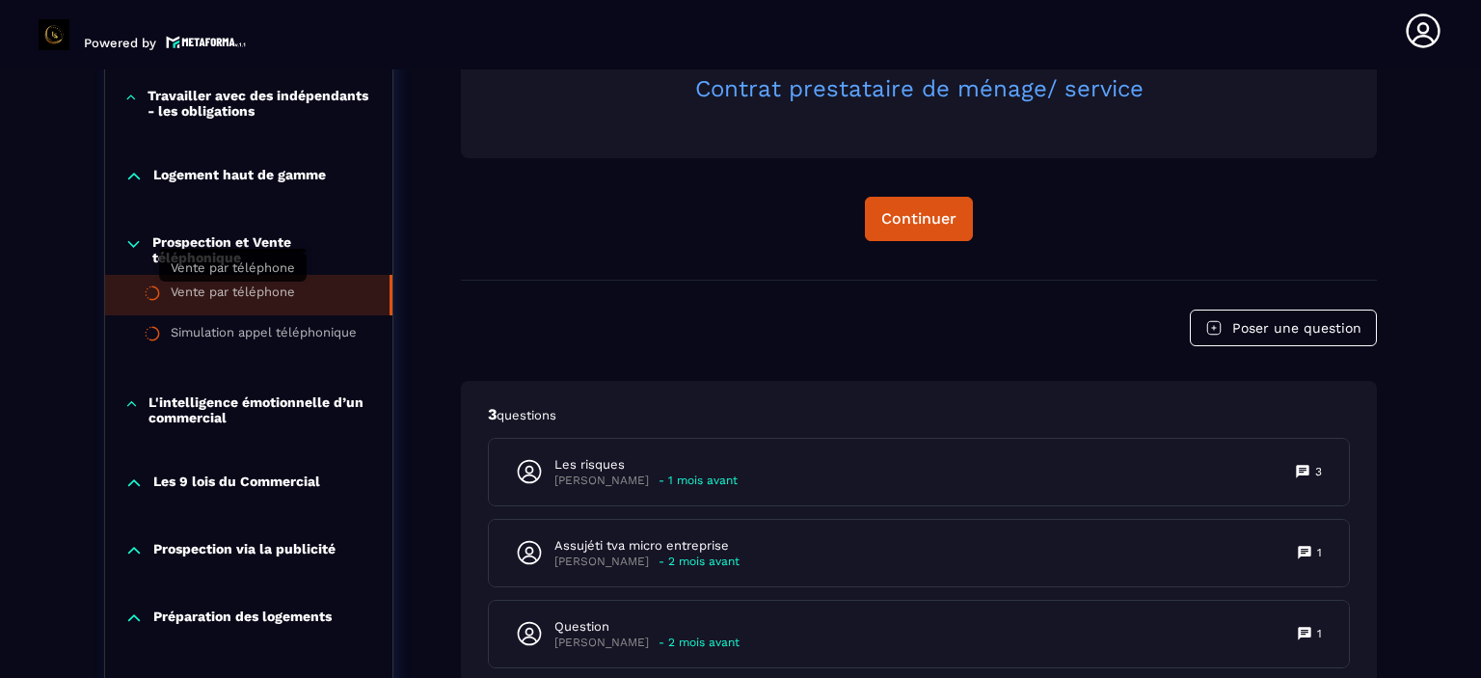
click at [223, 287] on div "Vente par téléphone" at bounding box center [233, 294] width 124 height 21
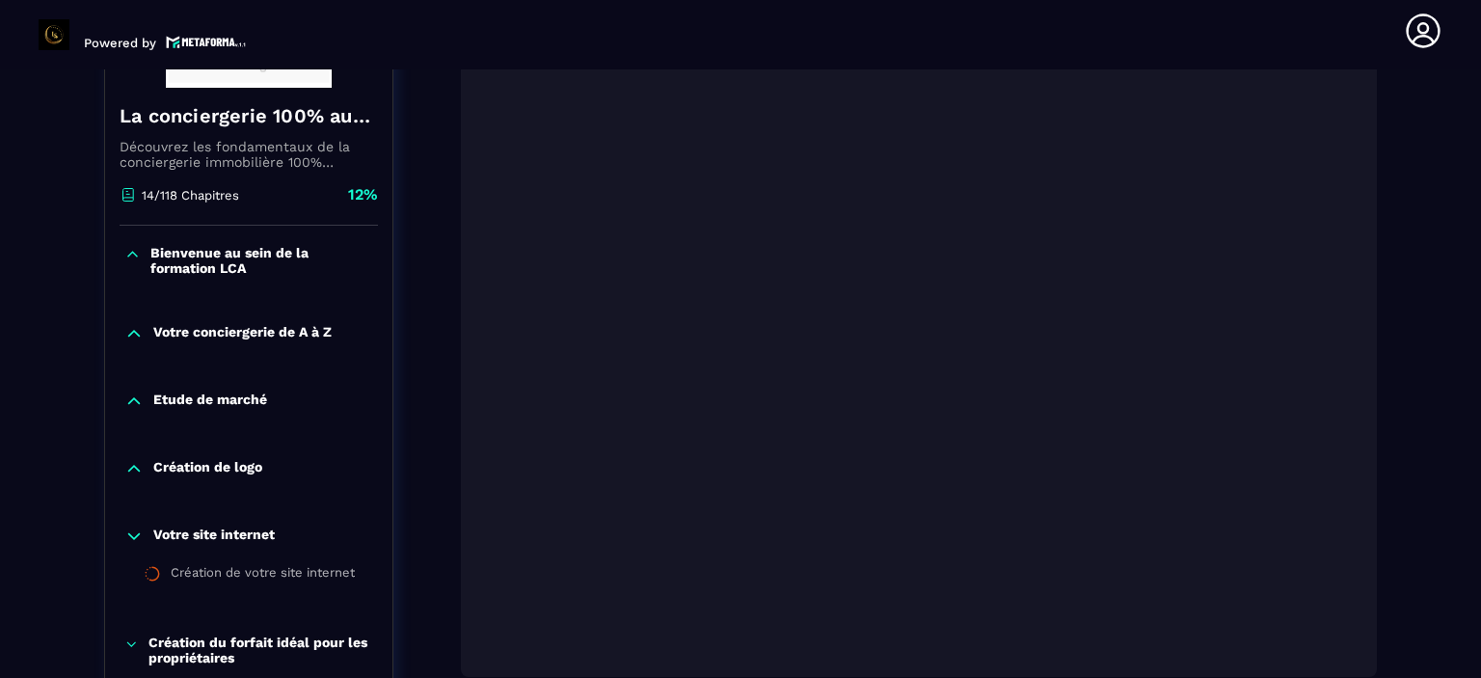
scroll to position [393, 0]
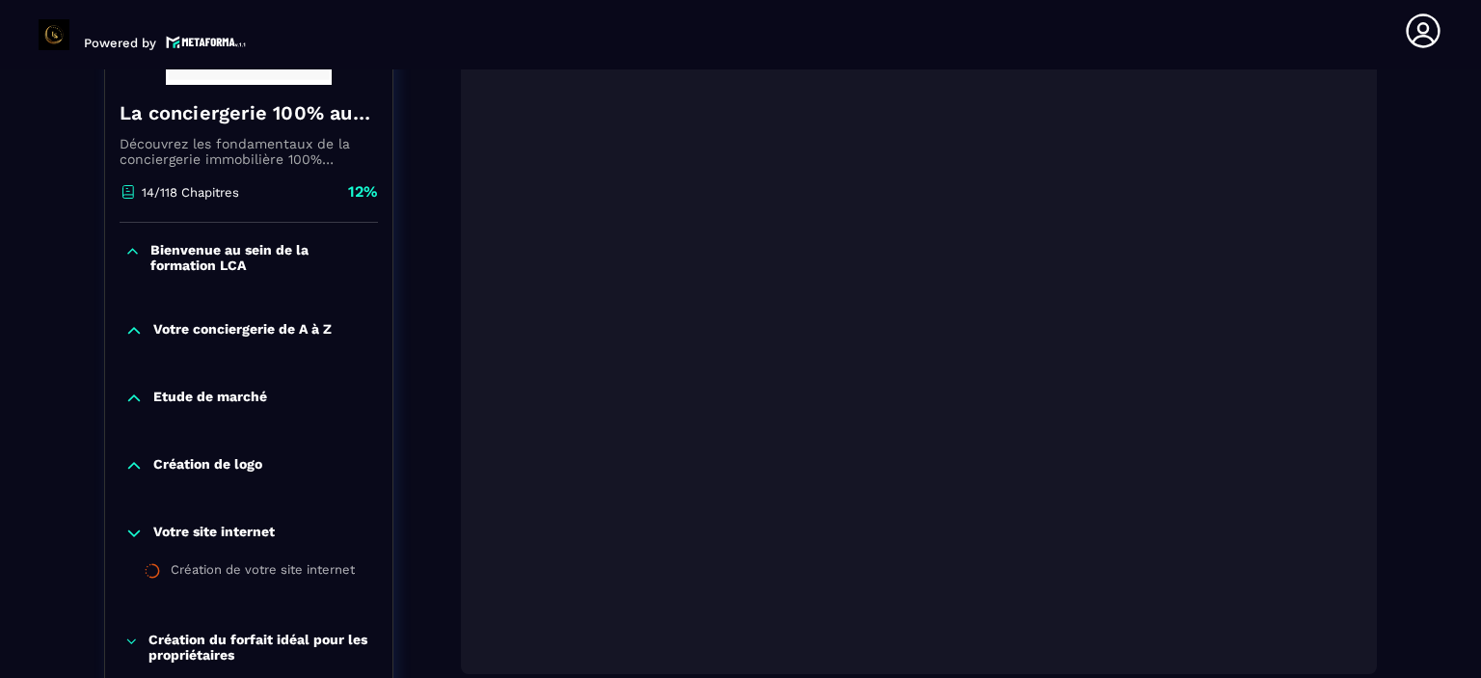
drag, startPoint x: 1396, startPoint y: 494, endPoint x: 1412, endPoint y: 381, distance: 113.9
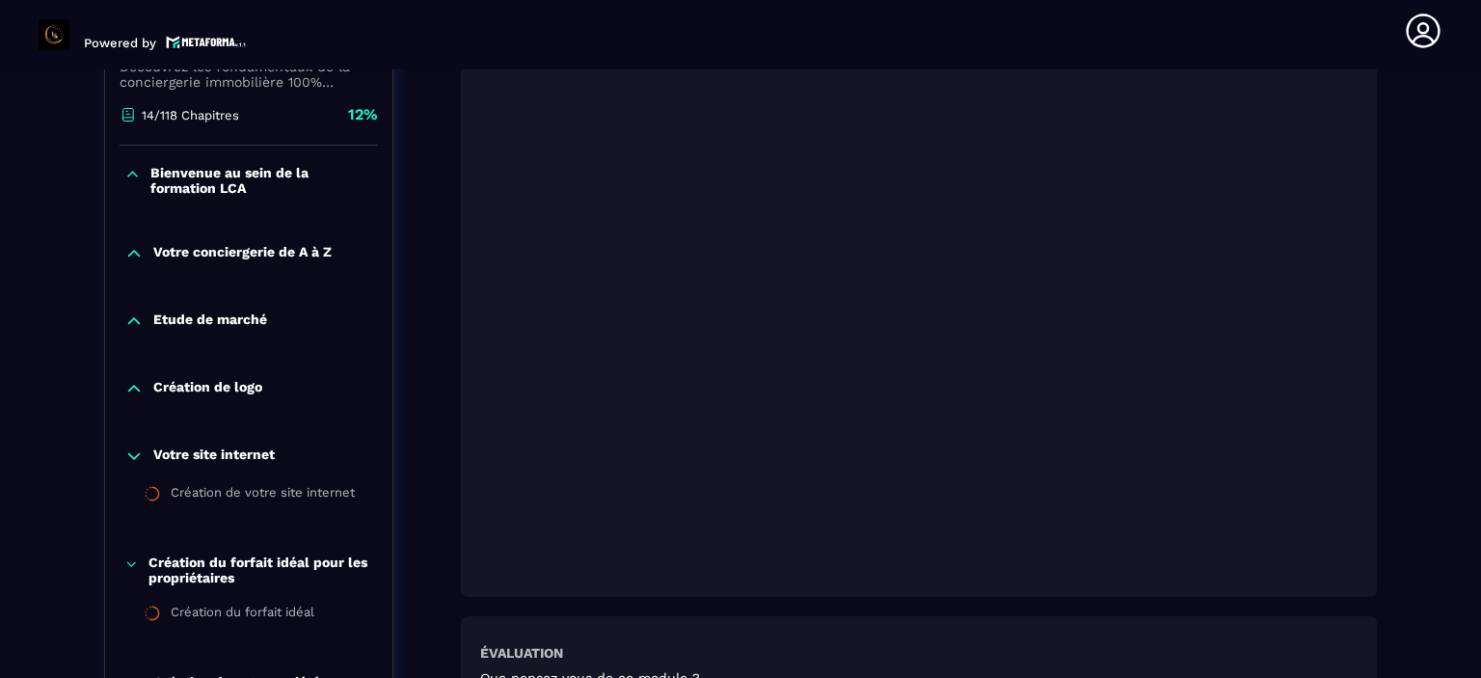
scroll to position [509, 0]
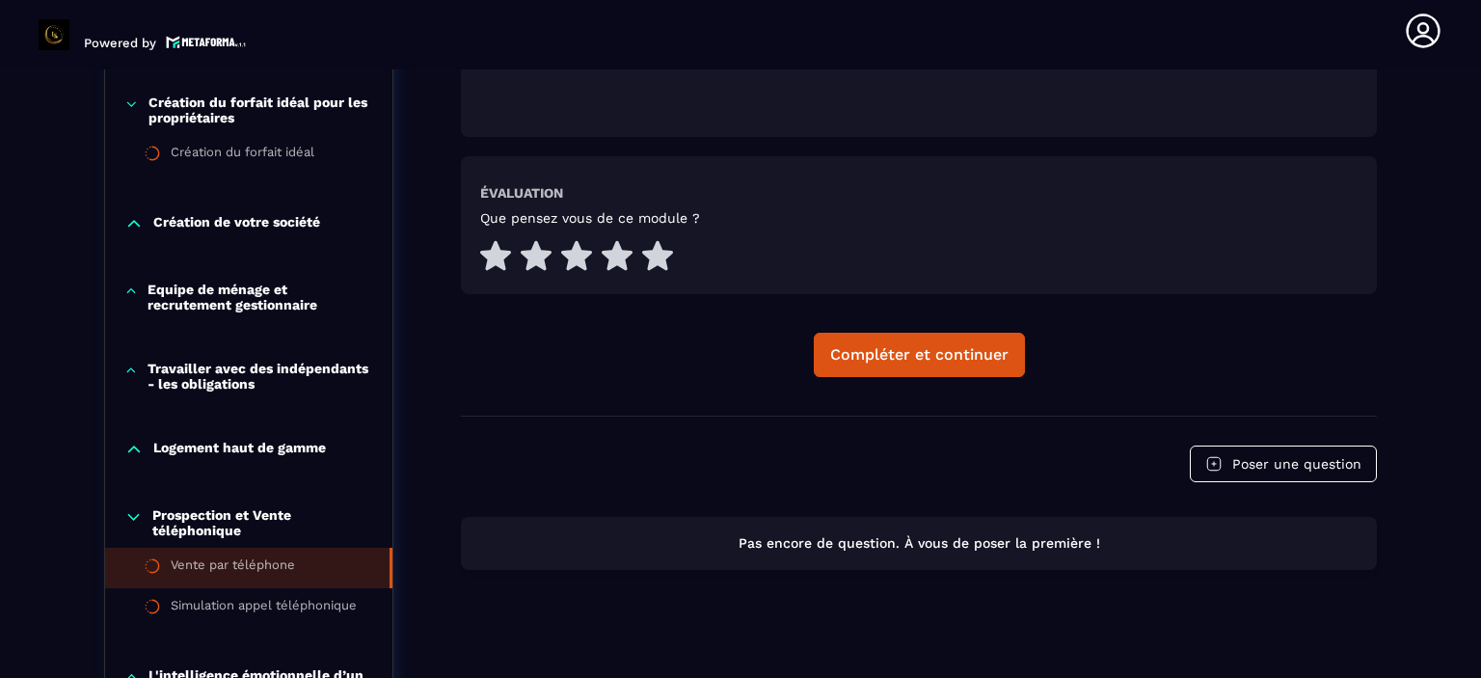
scroll to position [933, 0]
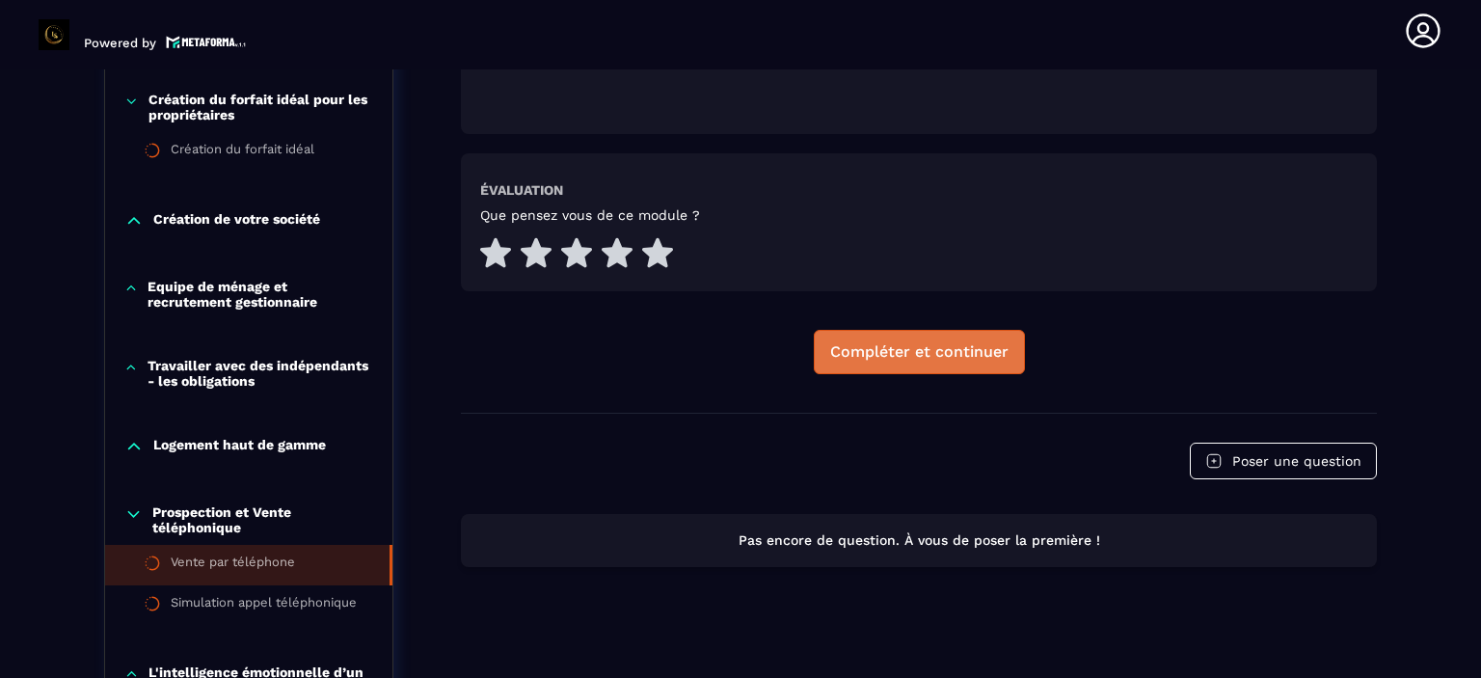
click at [990, 342] on div "Compléter et continuer" at bounding box center [919, 351] width 178 height 19
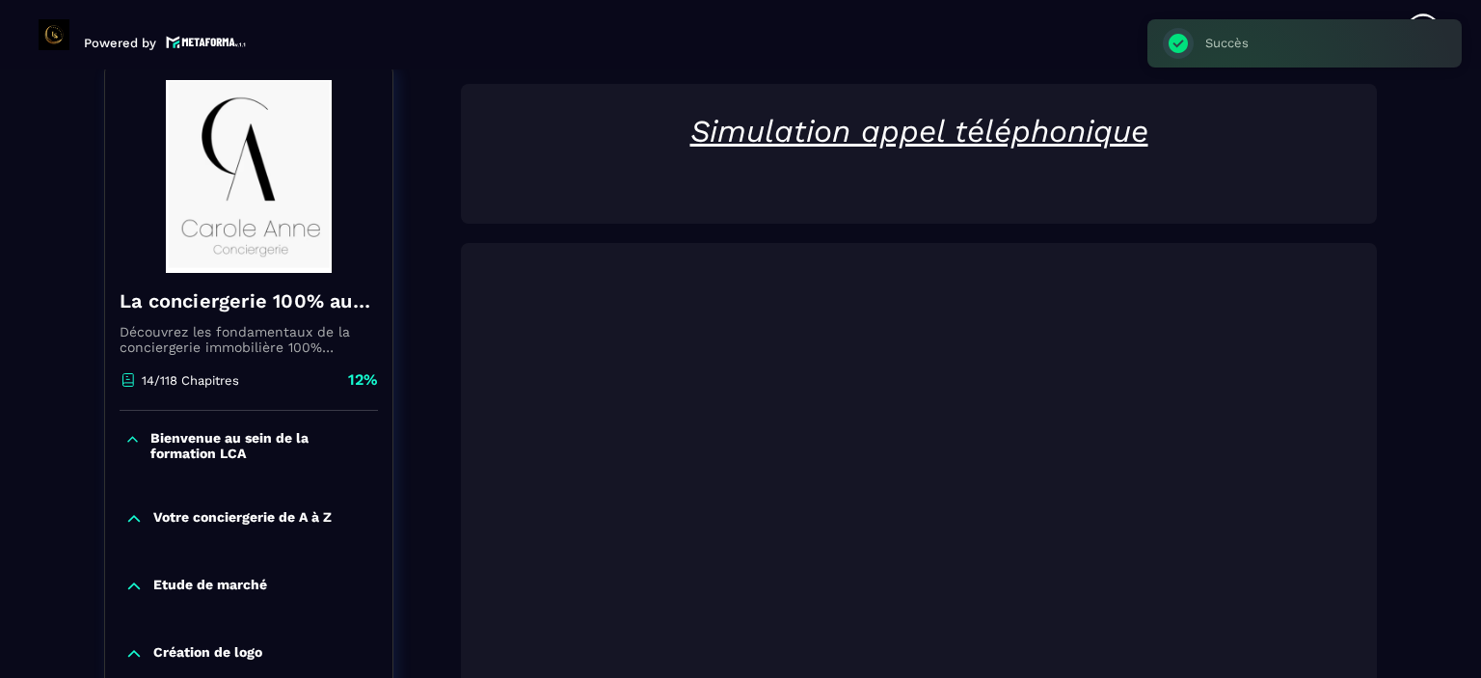
scroll to position [201, 0]
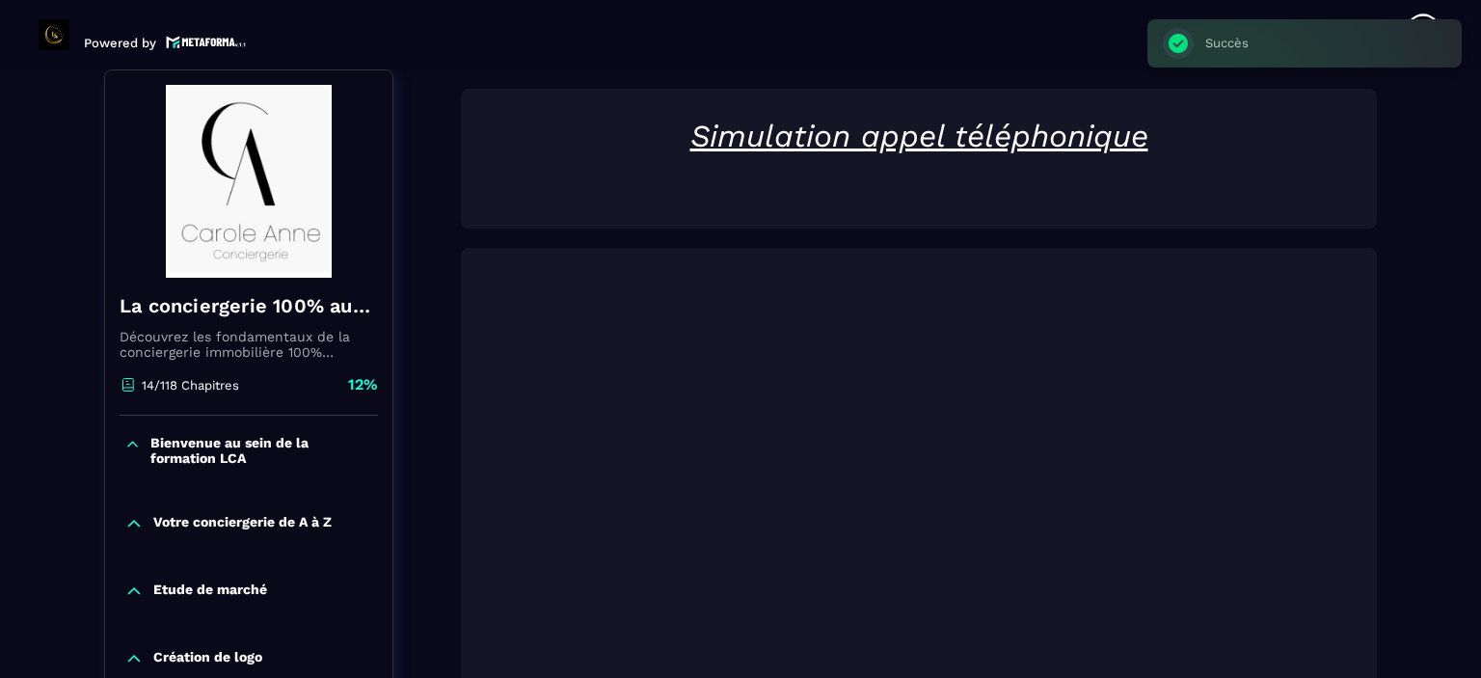
click at [173, 452] on p "Bienvenue au sein de la formation LCA" at bounding box center [261, 450] width 223 height 31
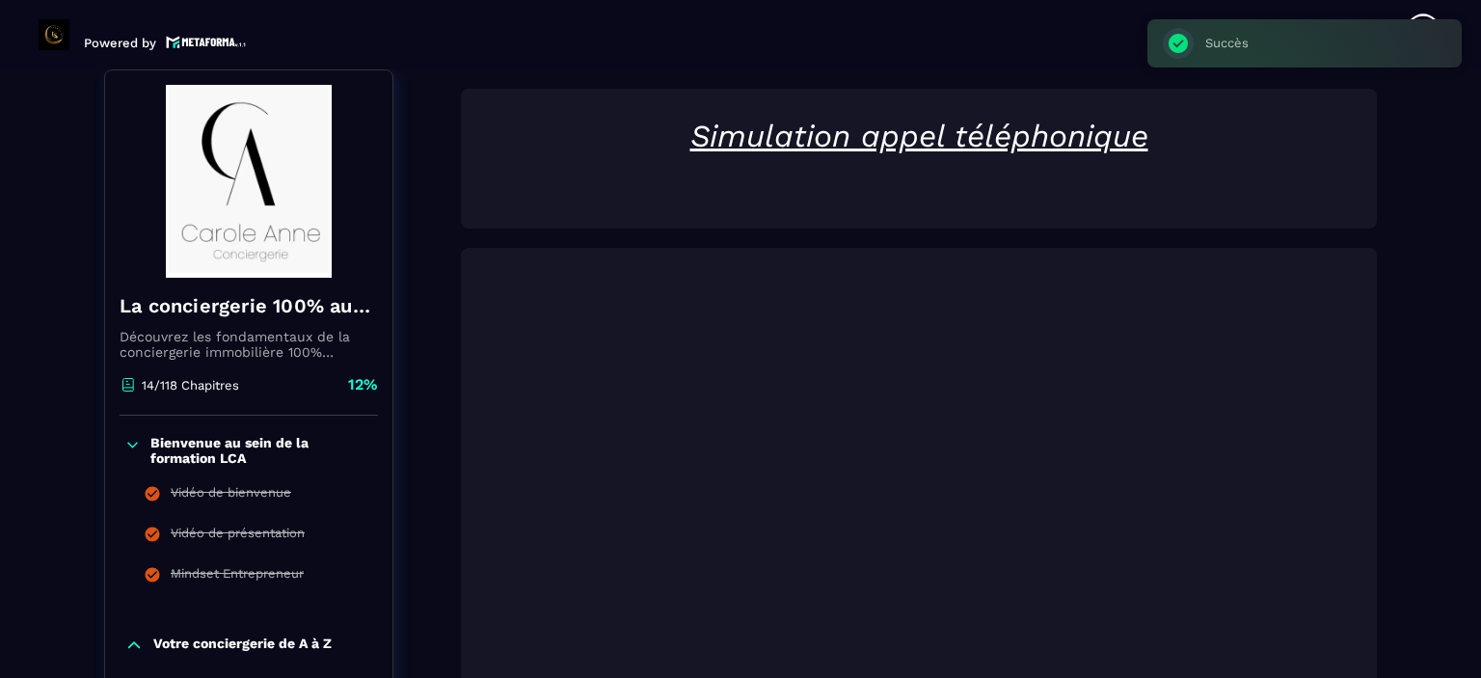
click at [173, 452] on p "Bienvenue au sein de la formation LCA" at bounding box center [261, 450] width 223 height 31
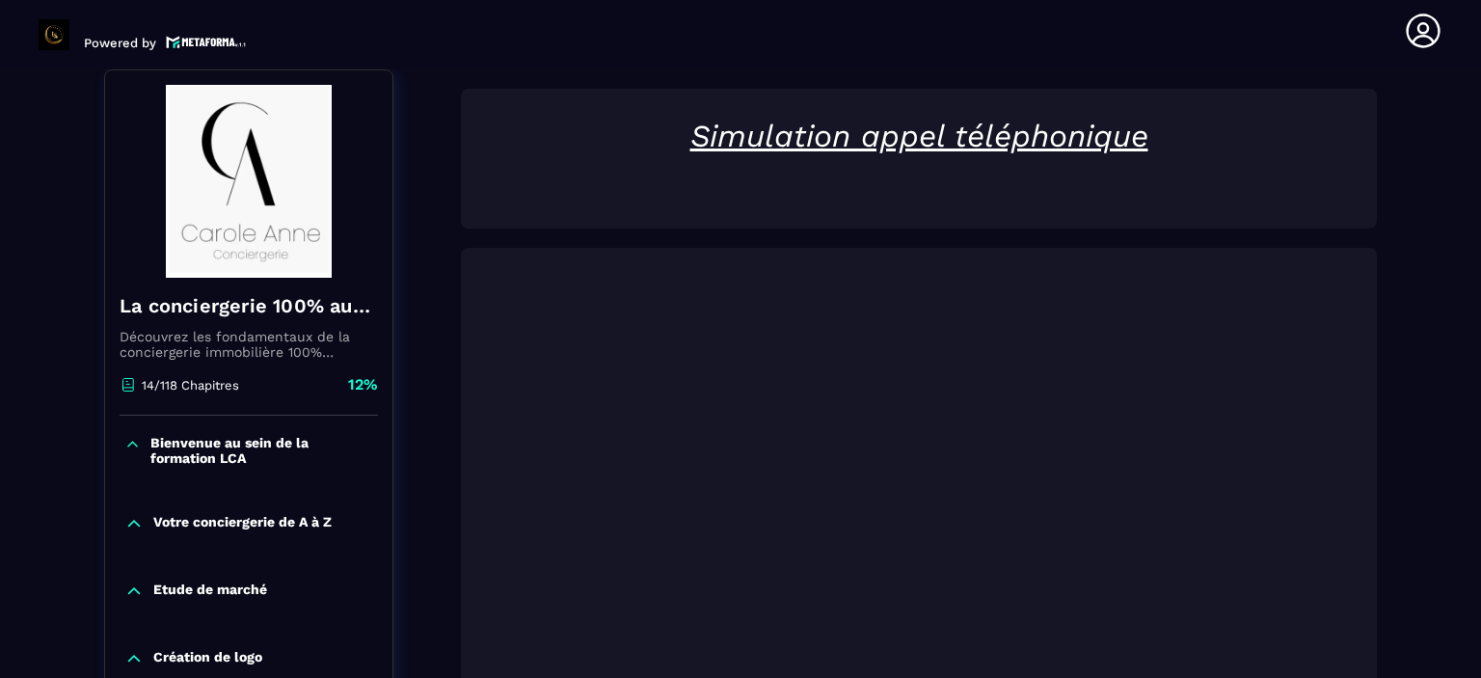
click at [133, 518] on icon at bounding box center [133, 523] width 19 height 19
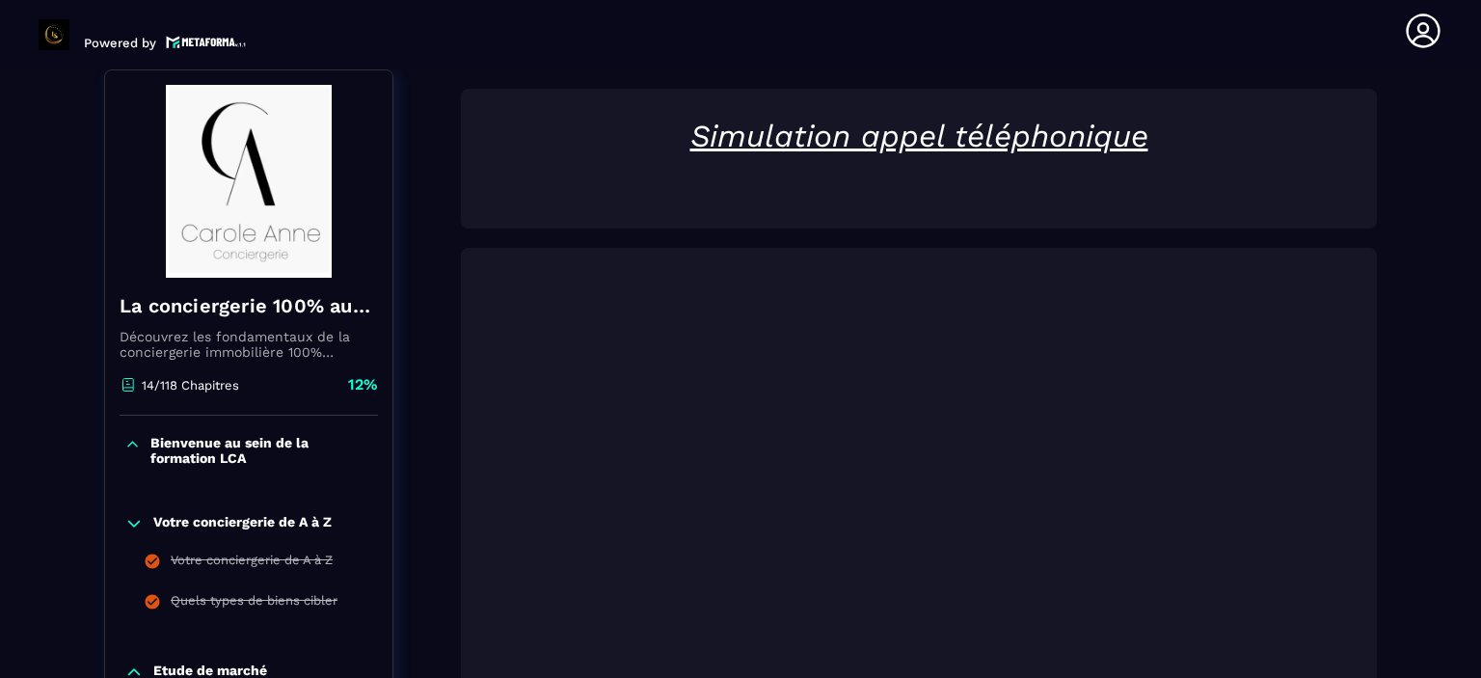
click at [135, 519] on icon at bounding box center [133, 523] width 19 height 19
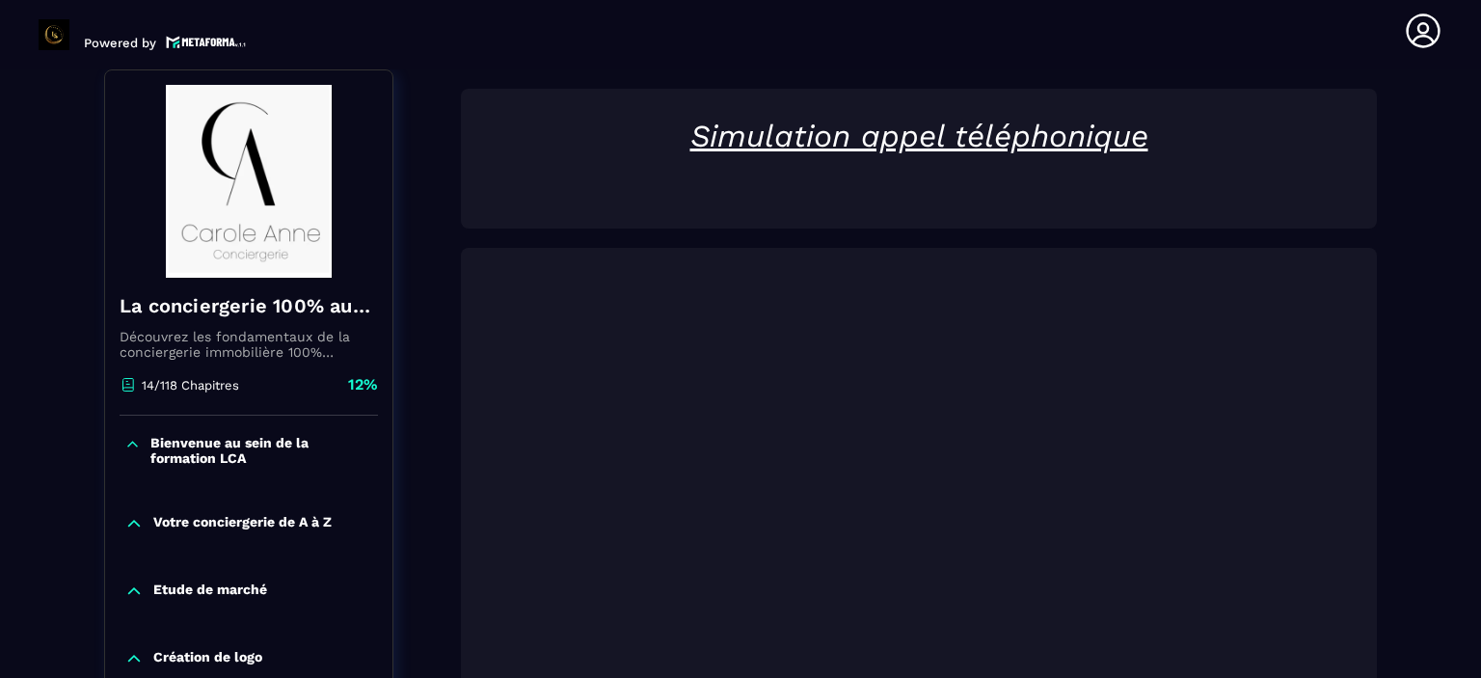
click at [127, 597] on icon at bounding box center [133, 591] width 19 height 19
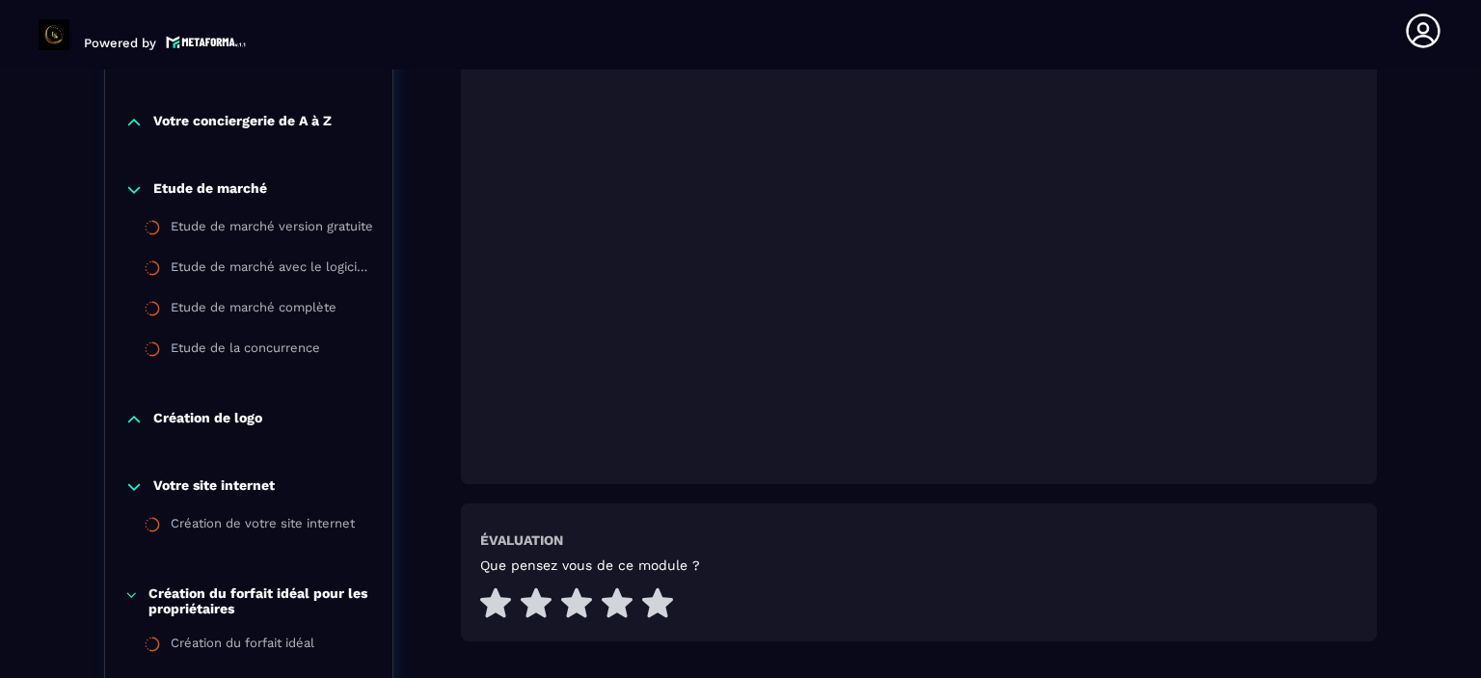
scroll to position [625, 0]
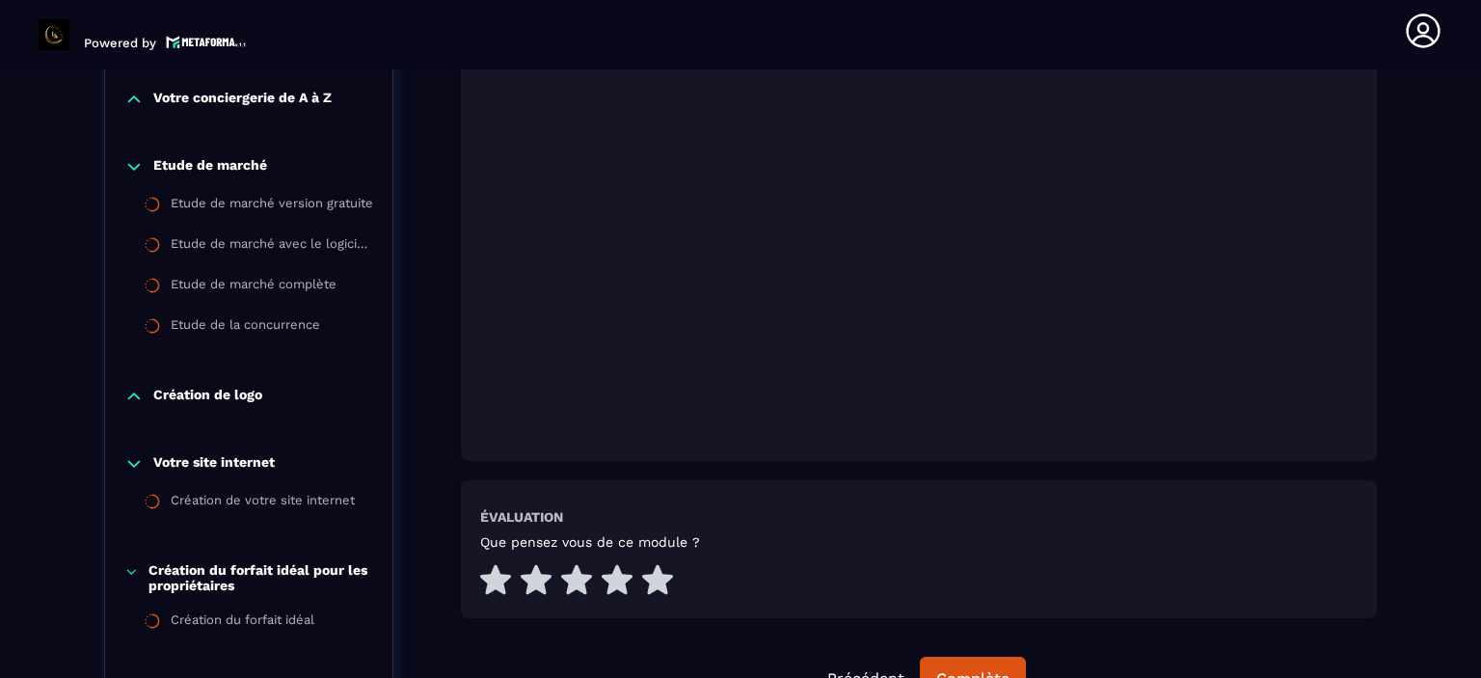
click at [132, 390] on icon at bounding box center [133, 396] width 19 height 19
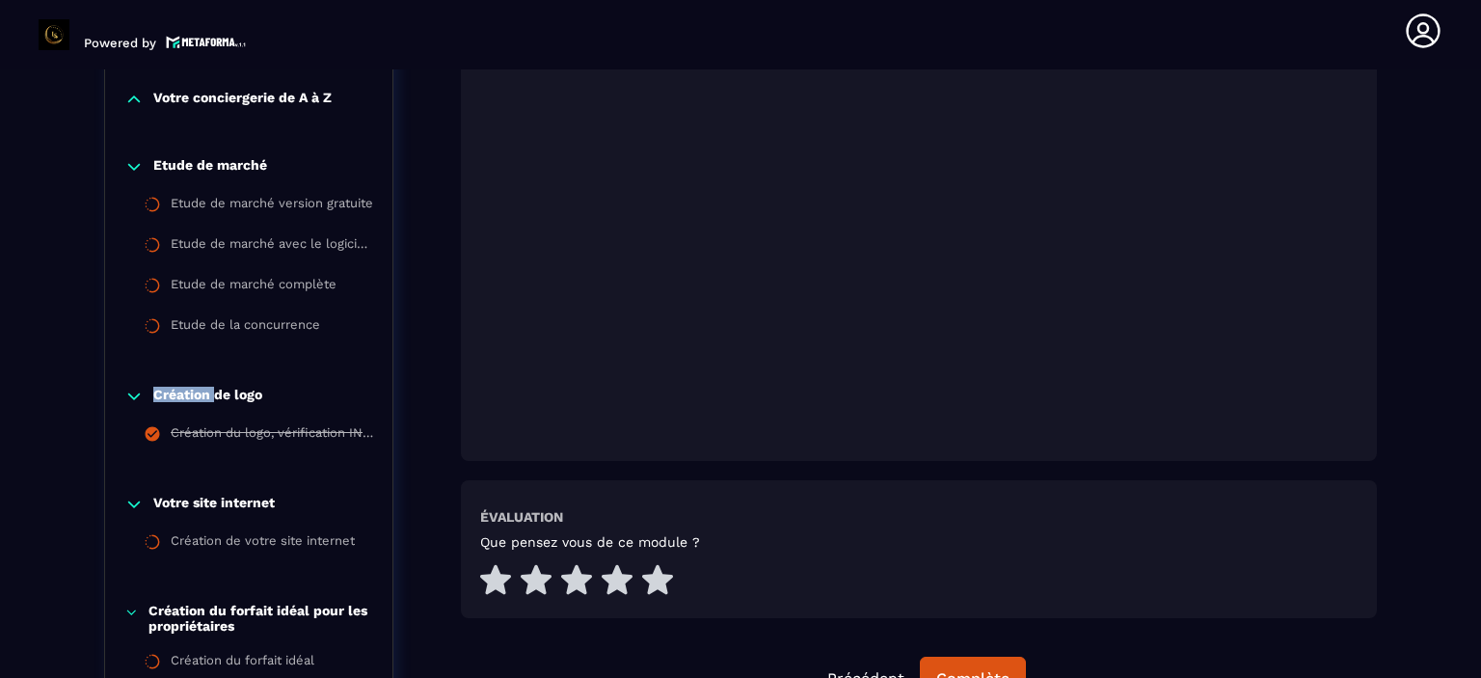
click at [132, 390] on icon at bounding box center [133, 396] width 19 height 19
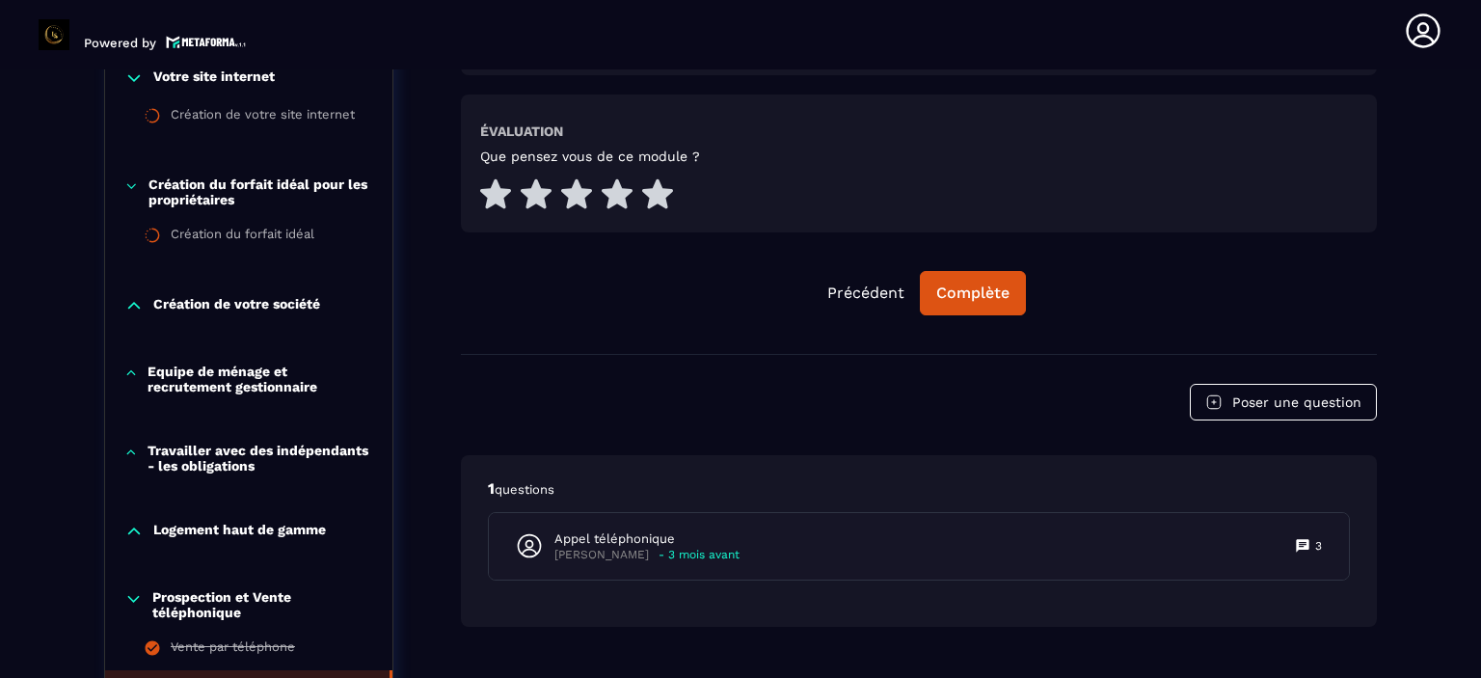
scroll to position [1049, 0]
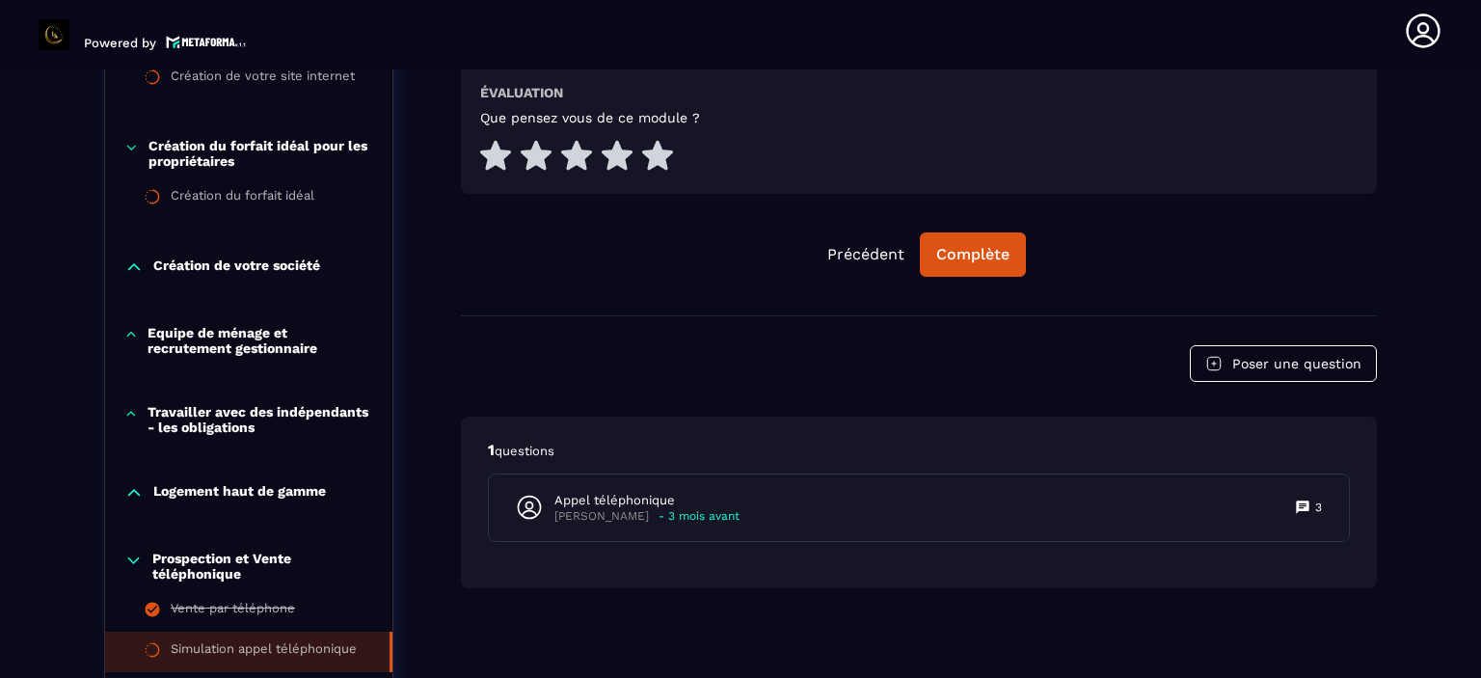
click at [139, 264] on icon at bounding box center [133, 266] width 19 height 19
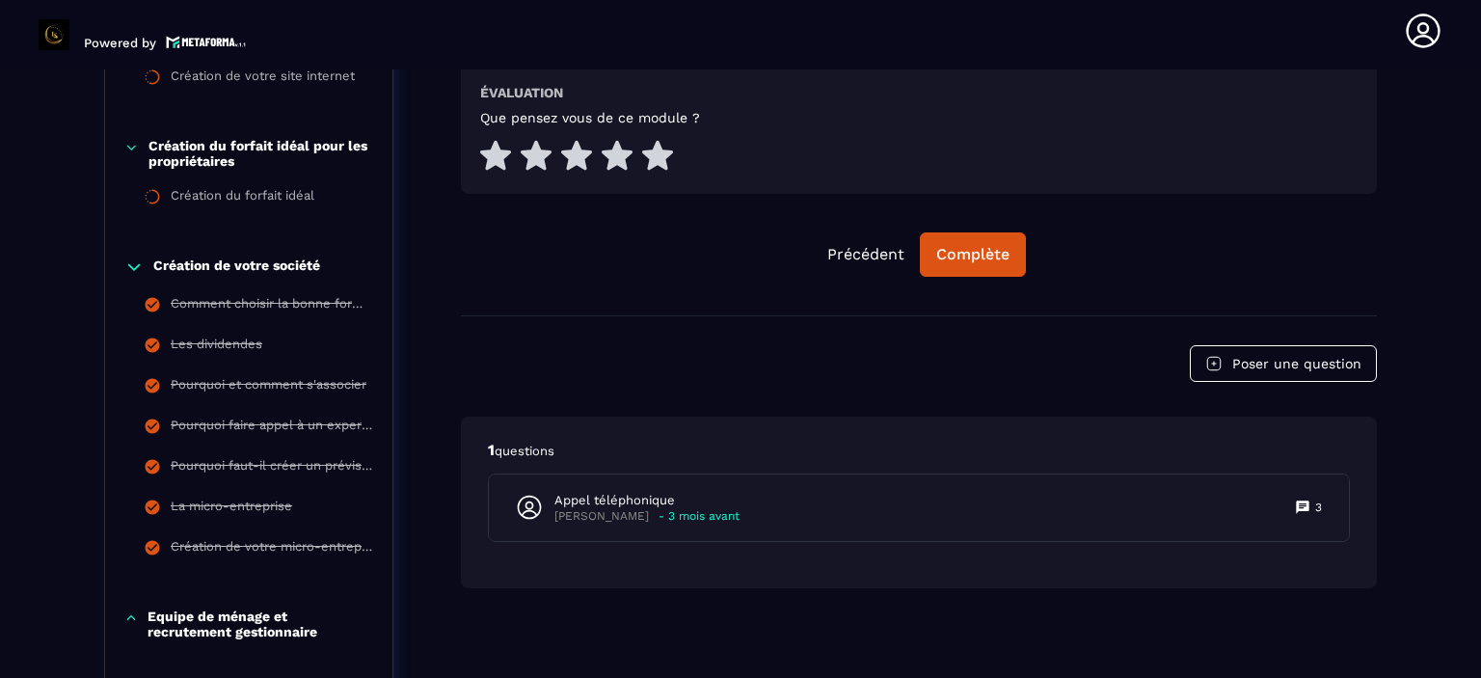
click at [139, 264] on icon at bounding box center [134, 267] width 12 height 6
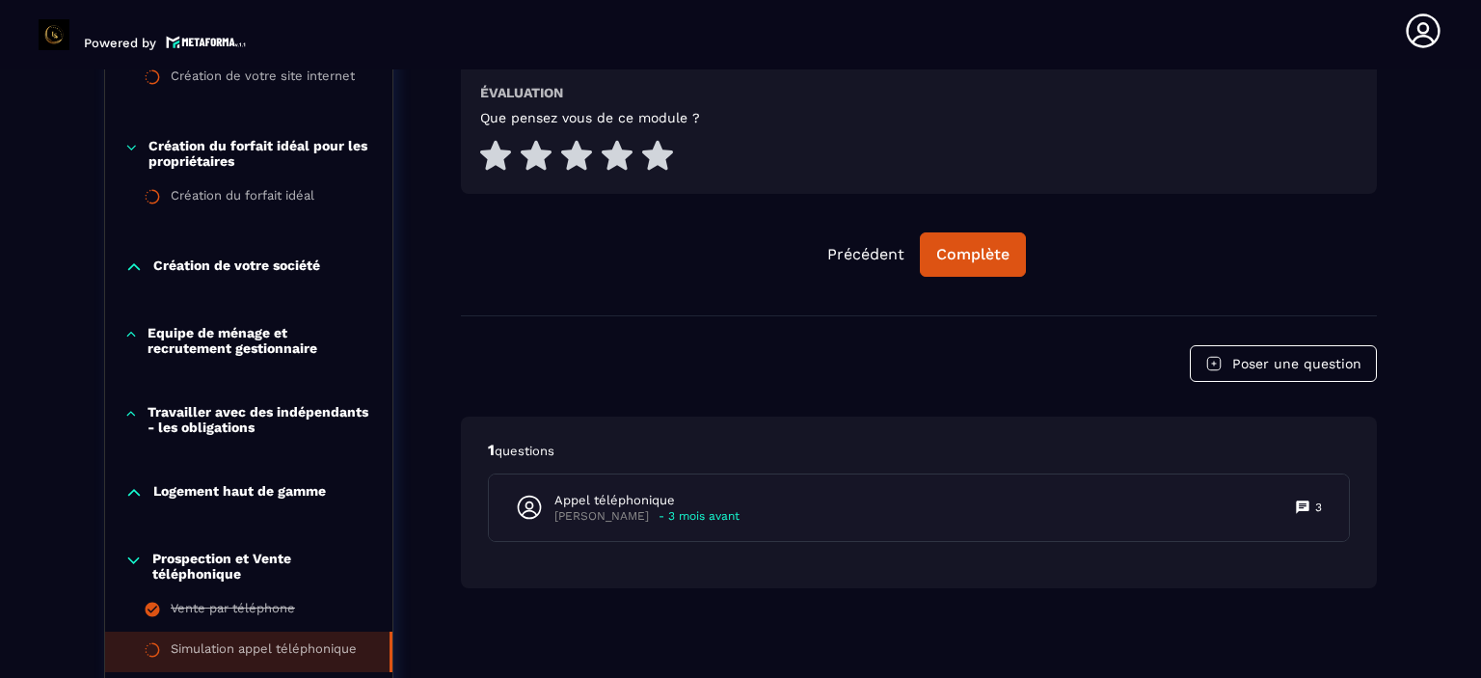
click at [136, 335] on icon at bounding box center [131, 334] width 14 height 19
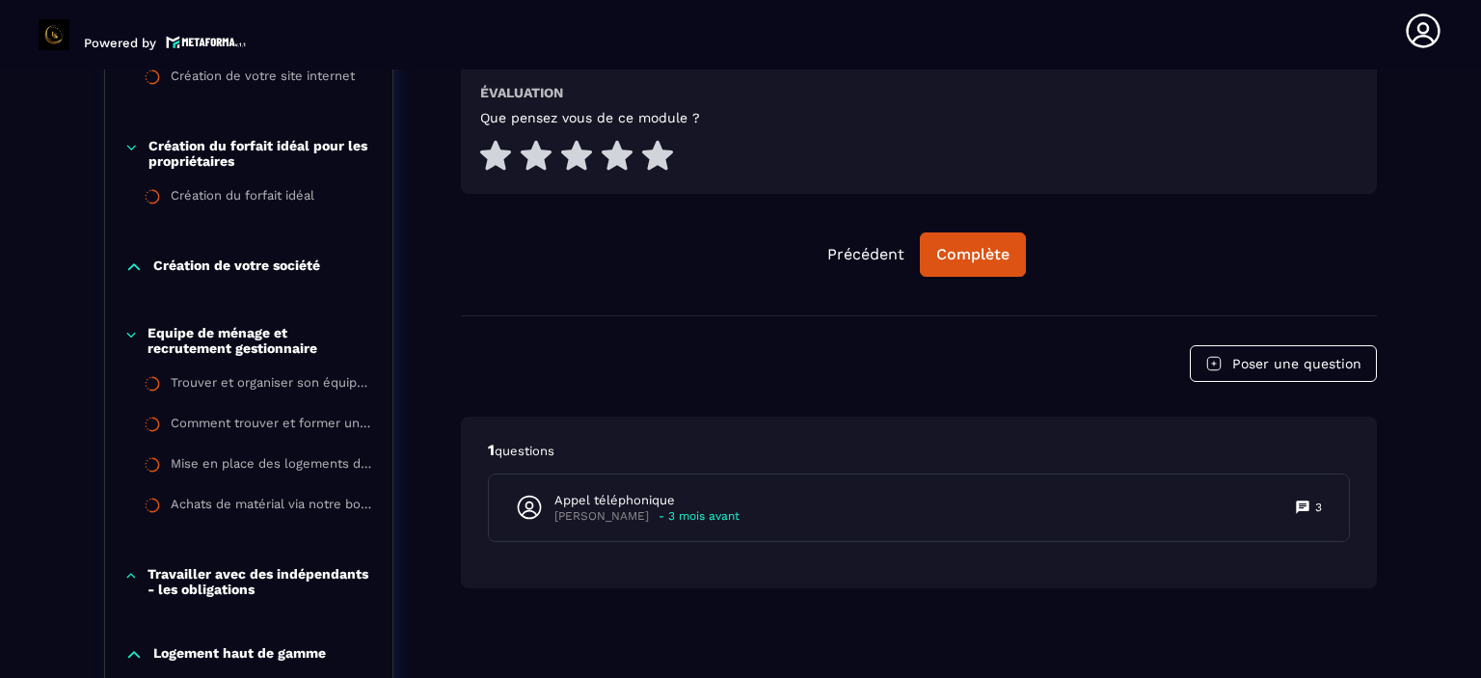
click at [136, 335] on icon at bounding box center [131, 334] width 14 height 19
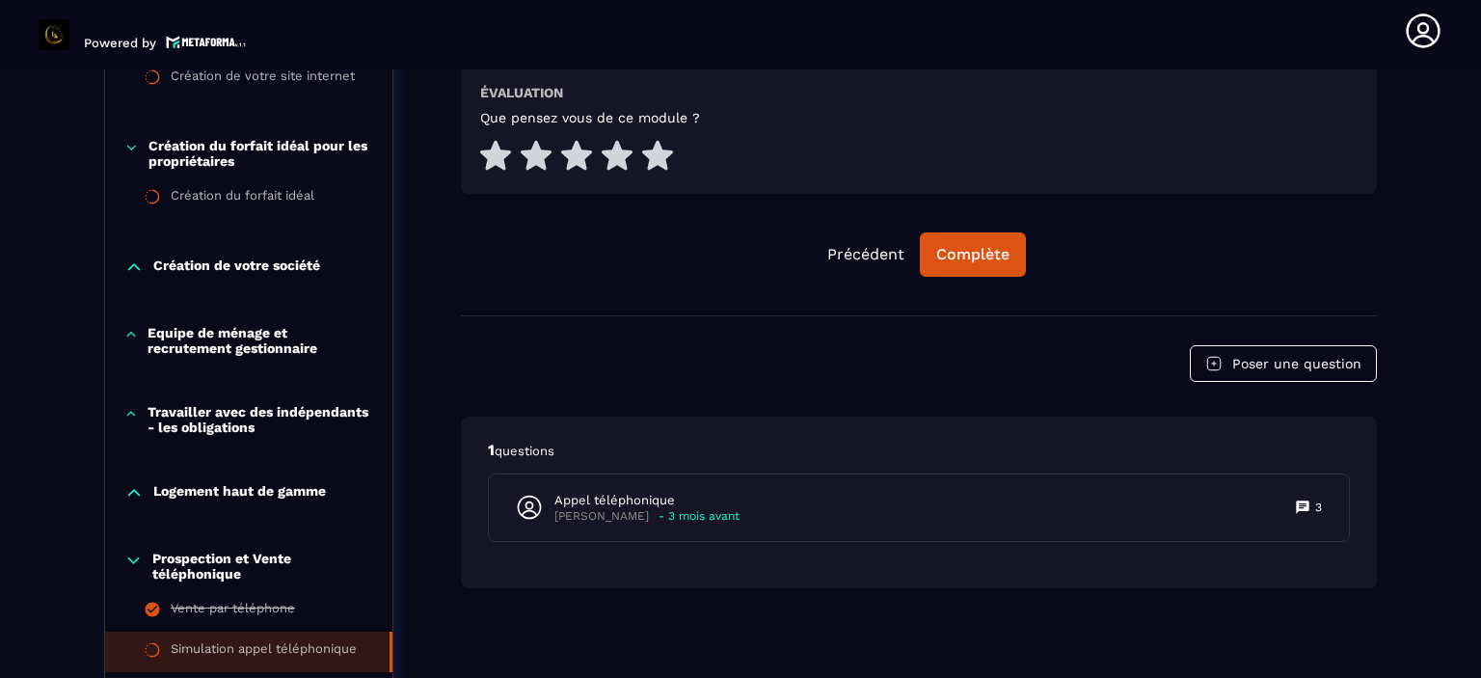
click at [134, 335] on icon at bounding box center [131, 335] width 8 height 4
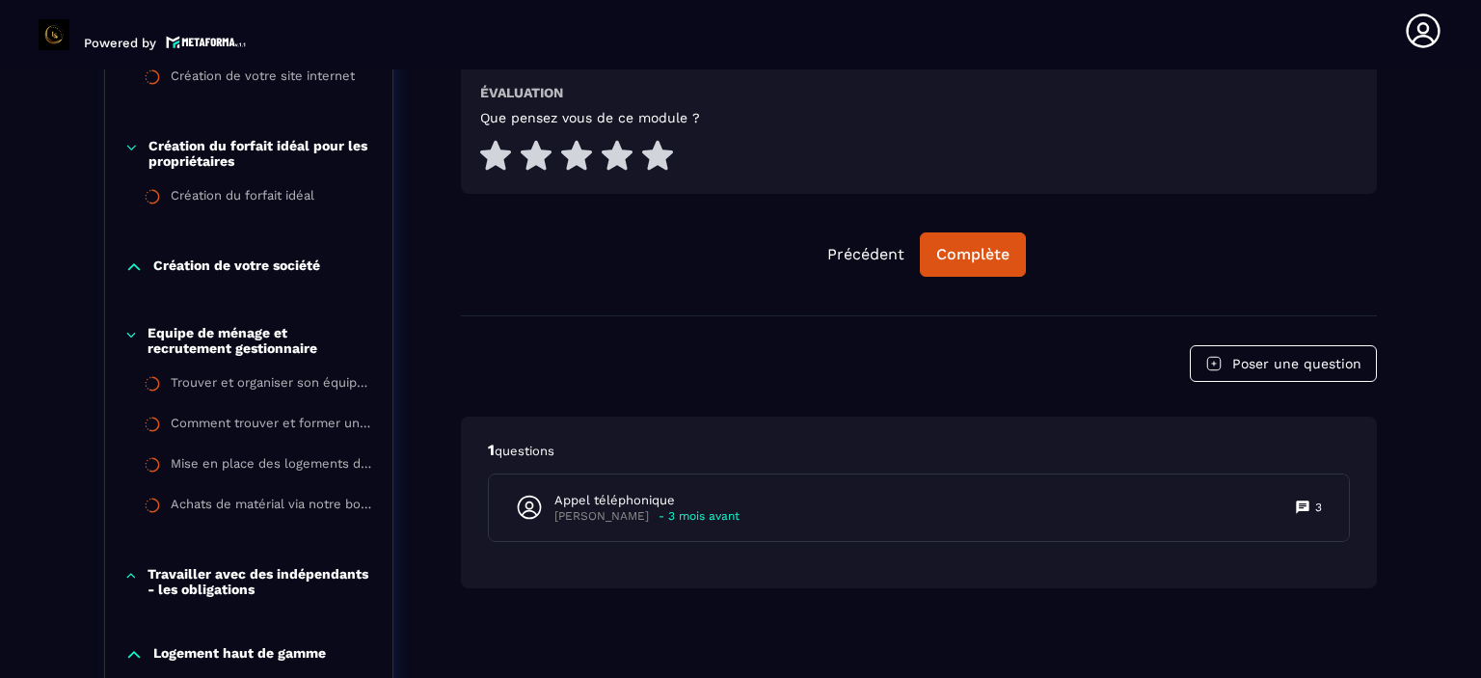
click at [131, 582] on icon at bounding box center [131, 575] width 14 height 19
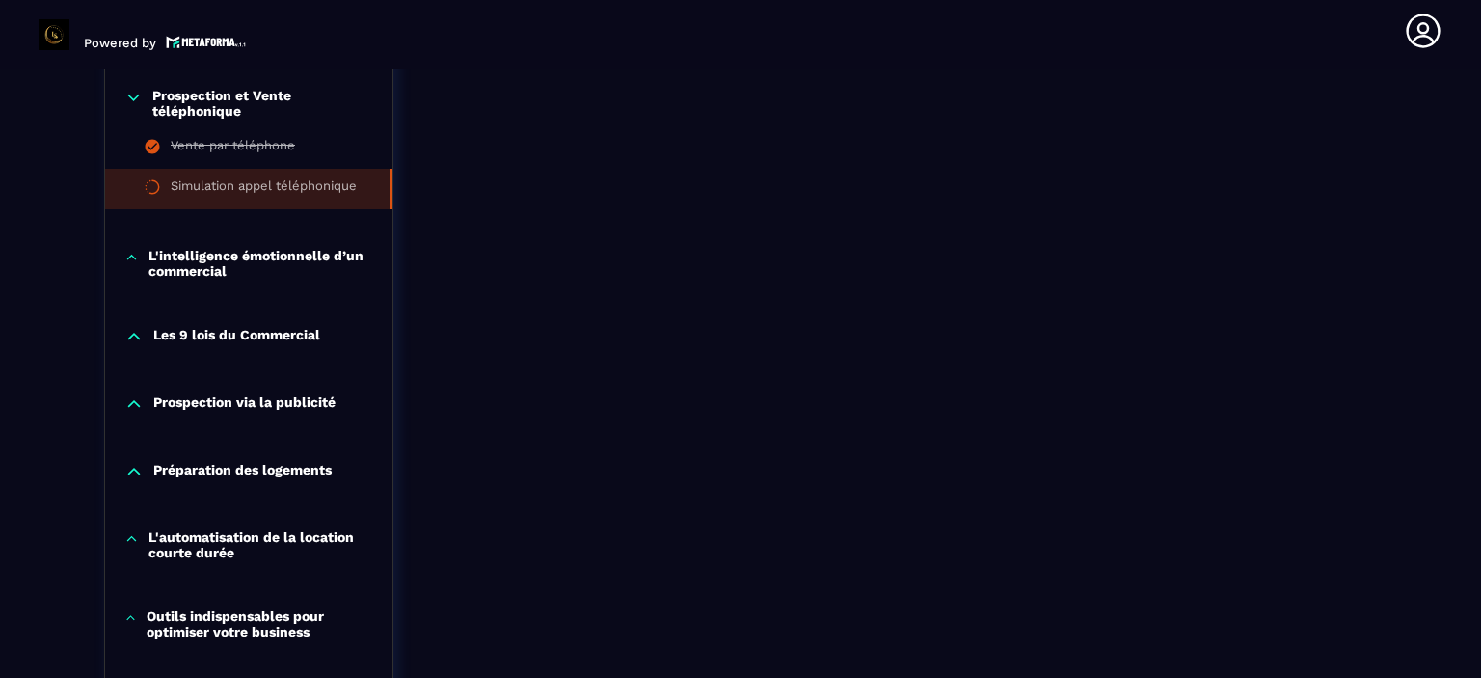
scroll to position [1705, 0]
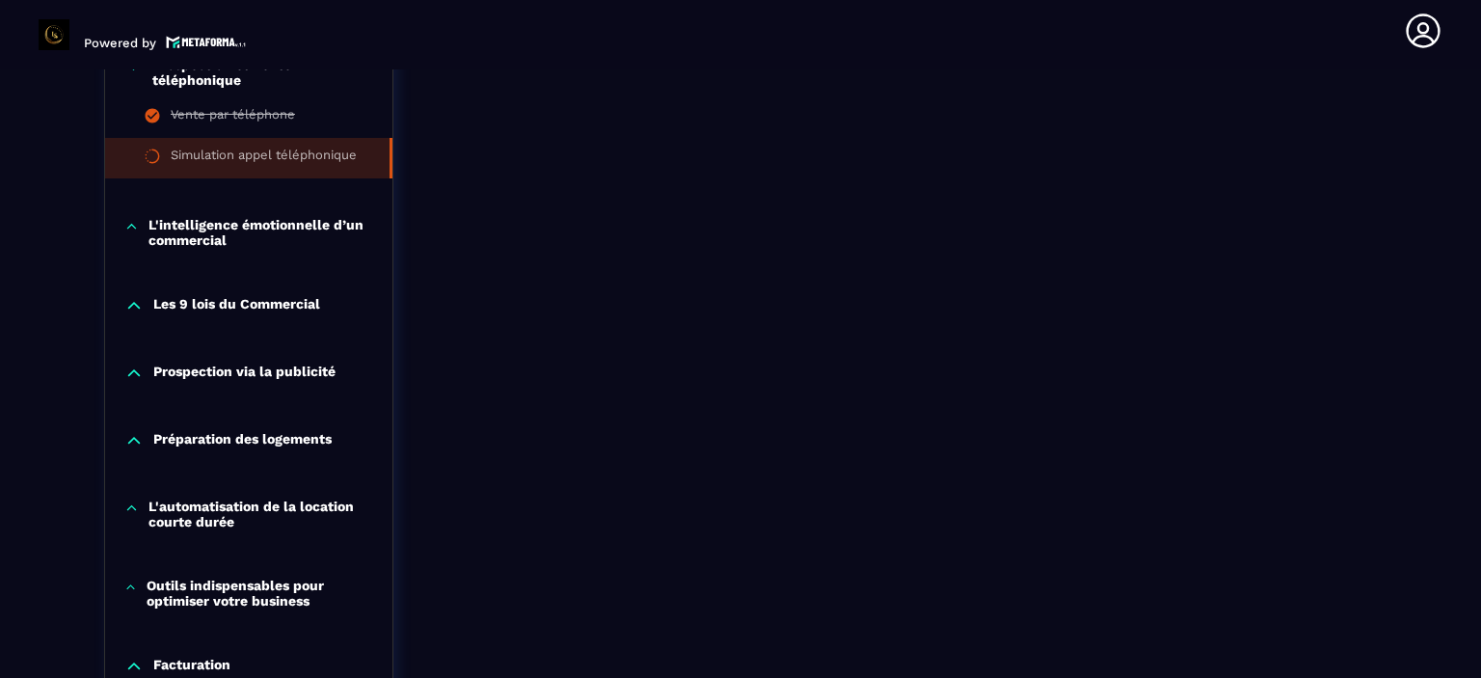
click at [210, 166] on div "Simulation appel téléphonique" at bounding box center [264, 158] width 186 height 21
click at [270, 160] on div "Simulation appel téléphonique" at bounding box center [264, 158] width 186 height 21
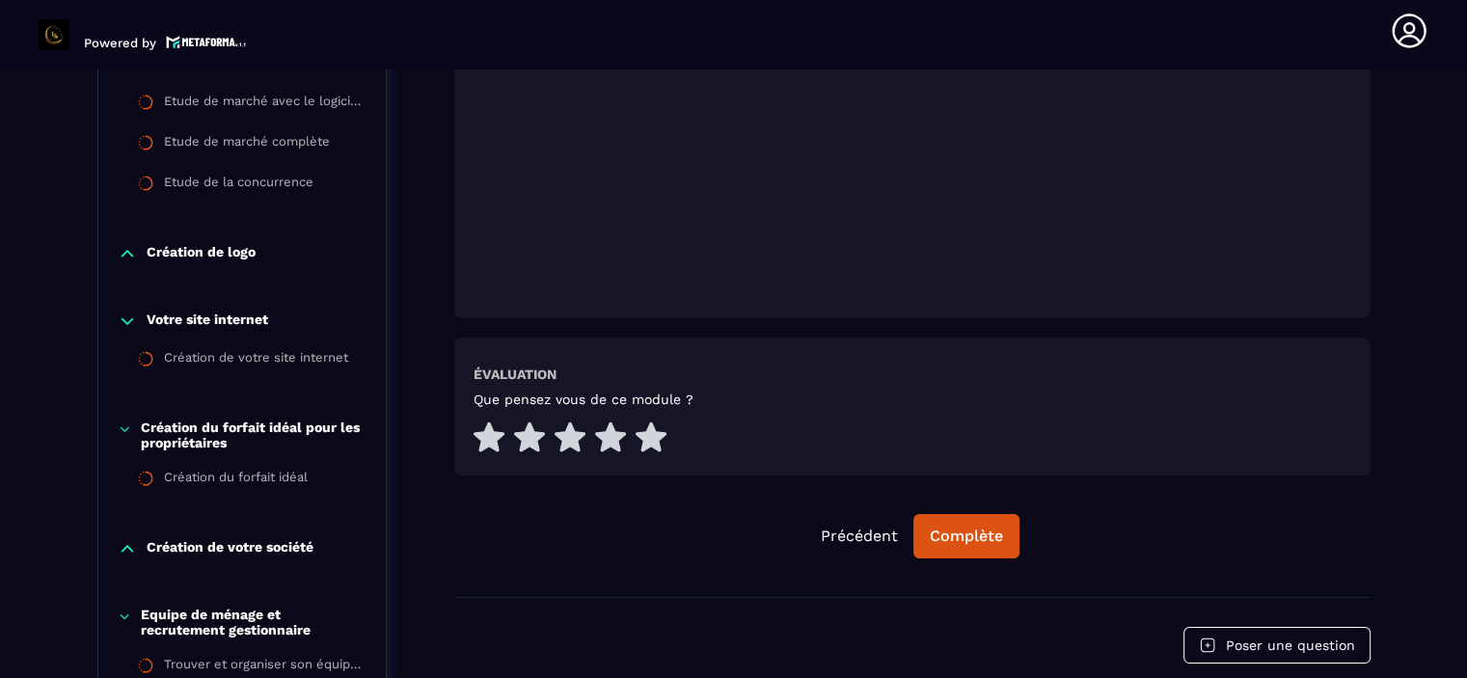
scroll to position [771, 0]
